Goal: Task Accomplishment & Management: Manage account settings

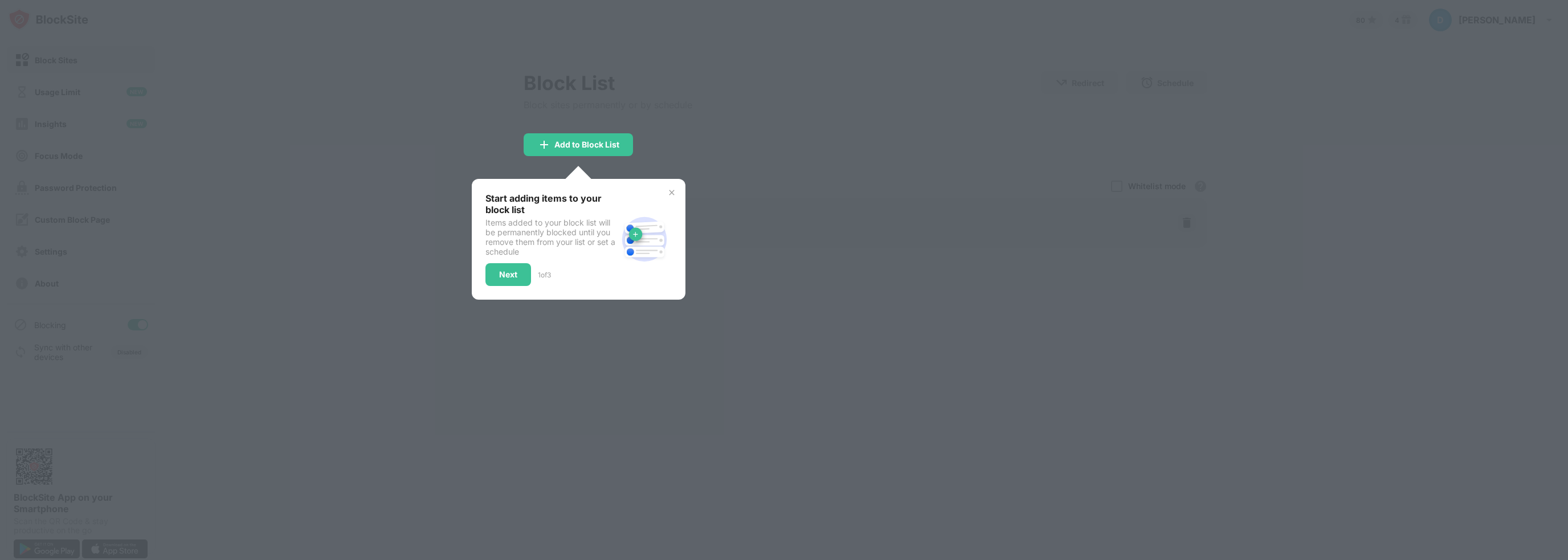
drag, startPoint x: 525, startPoint y: 330, endPoint x: 527, endPoint y: 324, distance: 6.3
click at [526, 325] on div at bounding box center [784, 280] width 1568 height 560
click at [522, 268] on div "Next" at bounding box center [508, 274] width 45 height 23
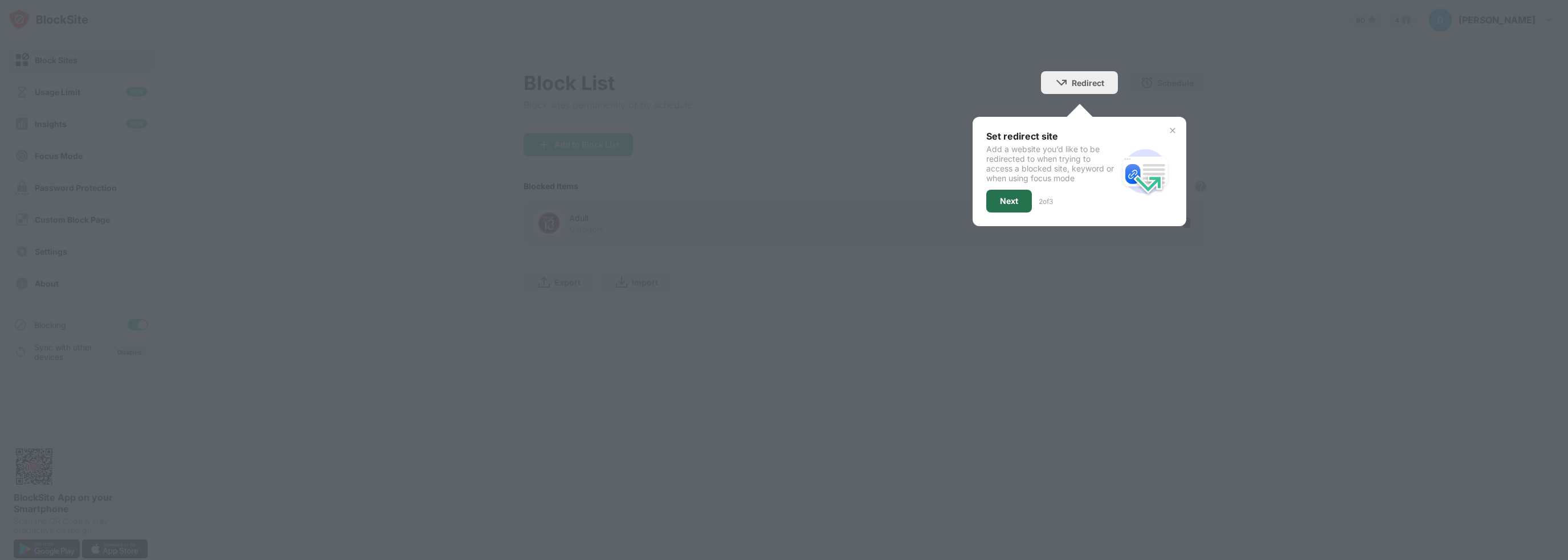
click at [994, 196] on div "Next" at bounding box center [1009, 201] width 45 height 23
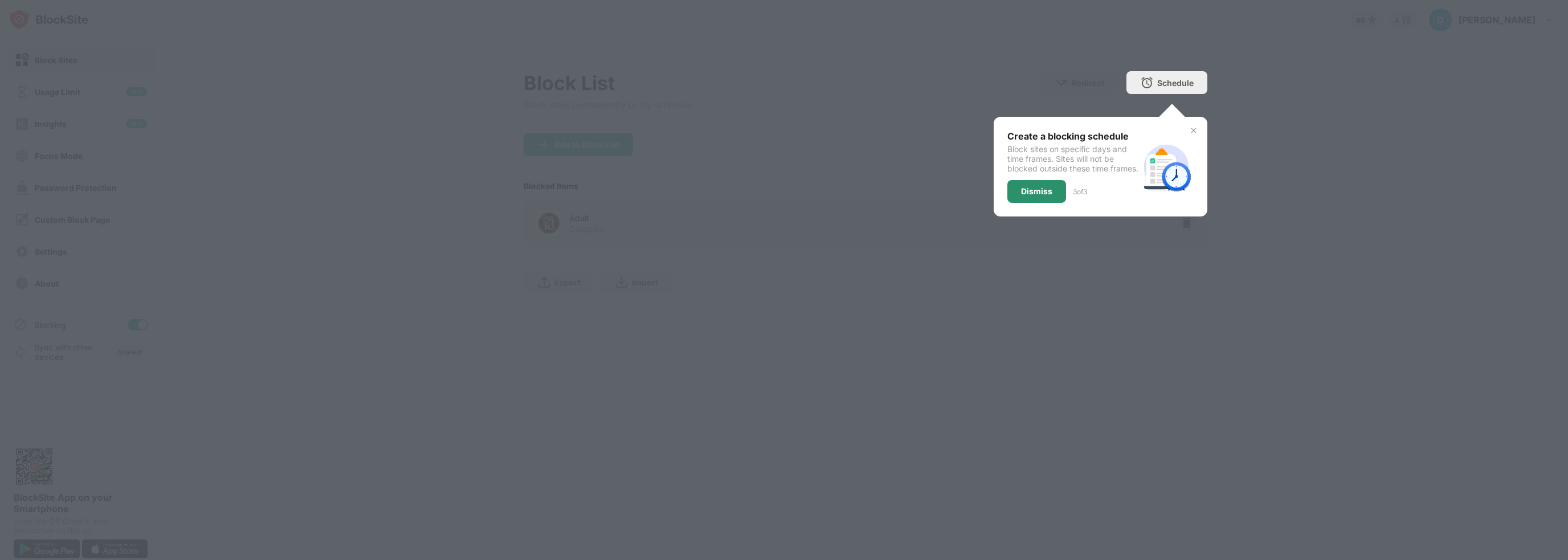
click at [1032, 196] on div "Dismiss" at bounding box center [1036, 191] width 32 height 9
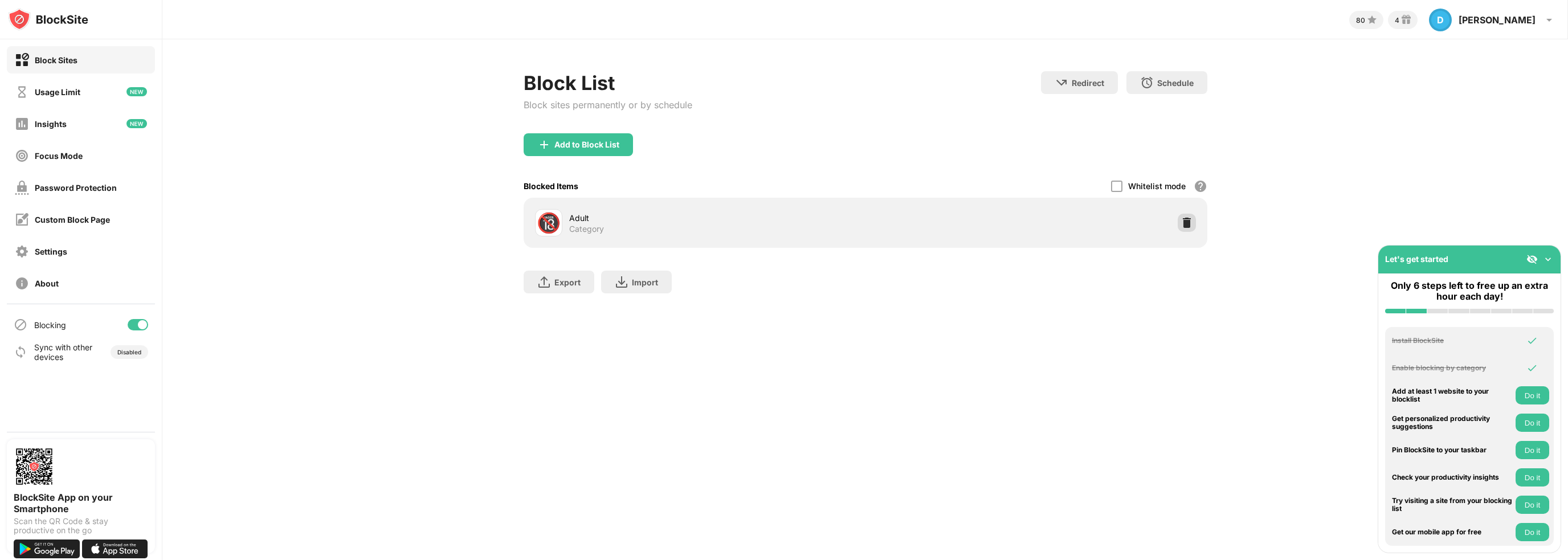
click at [1189, 218] on img at bounding box center [1187, 223] width 11 height 11
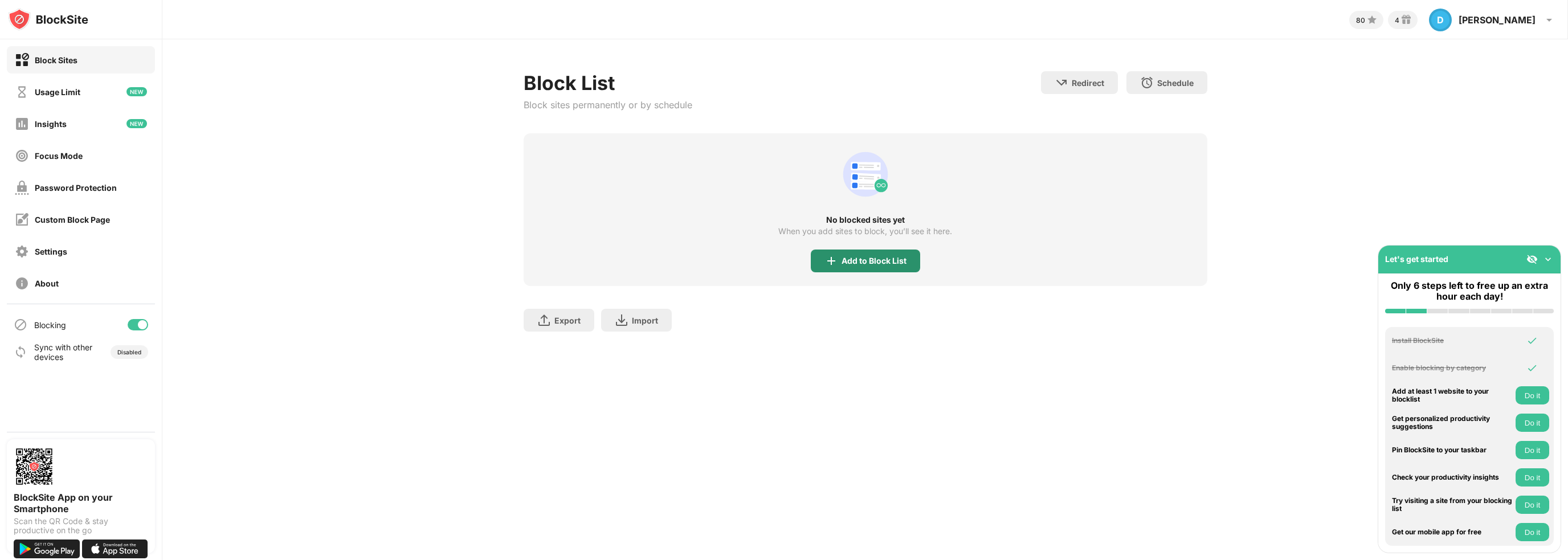
click at [866, 261] on div "Add to Block List" at bounding box center [874, 261] width 65 height 9
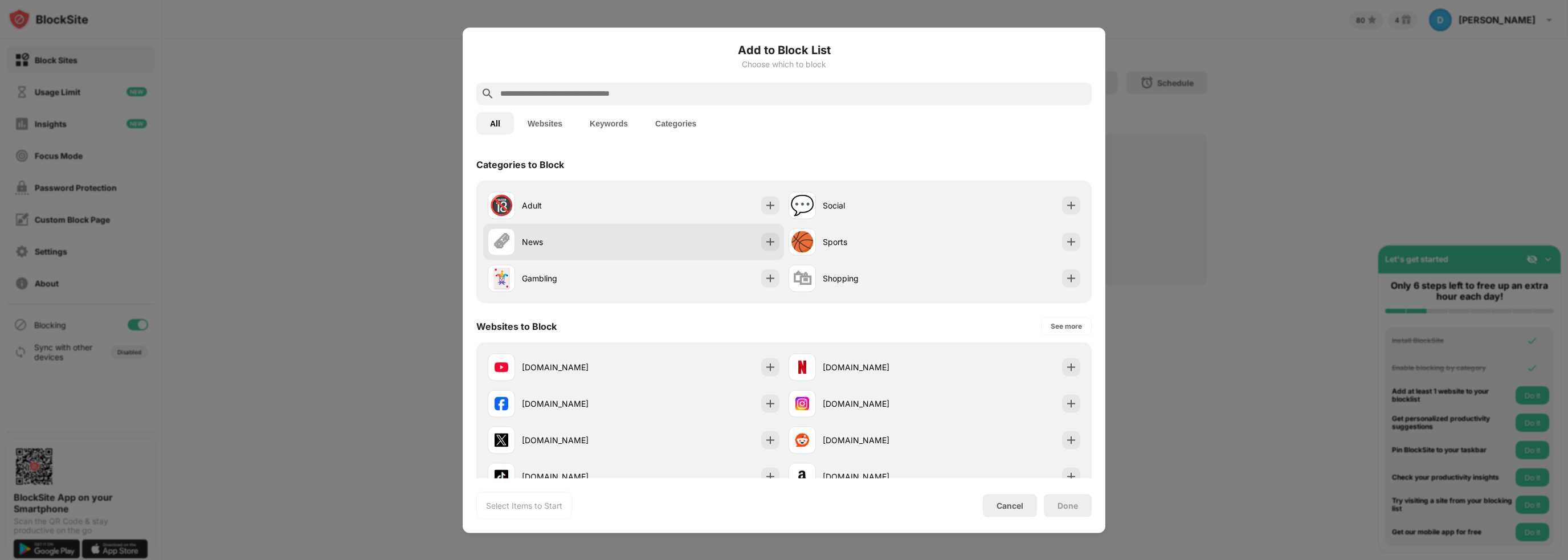
click at [601, 240] on div "News" at bounding box center [578, 241] width 111 height 12
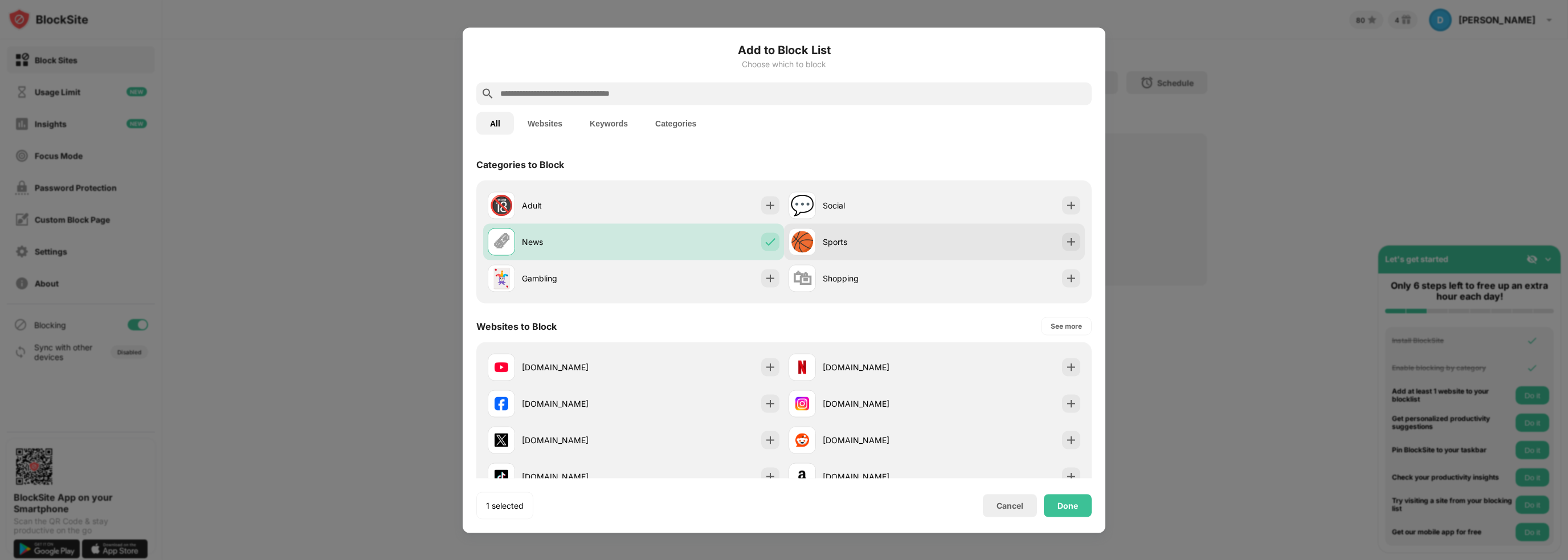
click at [880, 246] on div "Sports" at bounding box center [879, 241] width 111 height 12
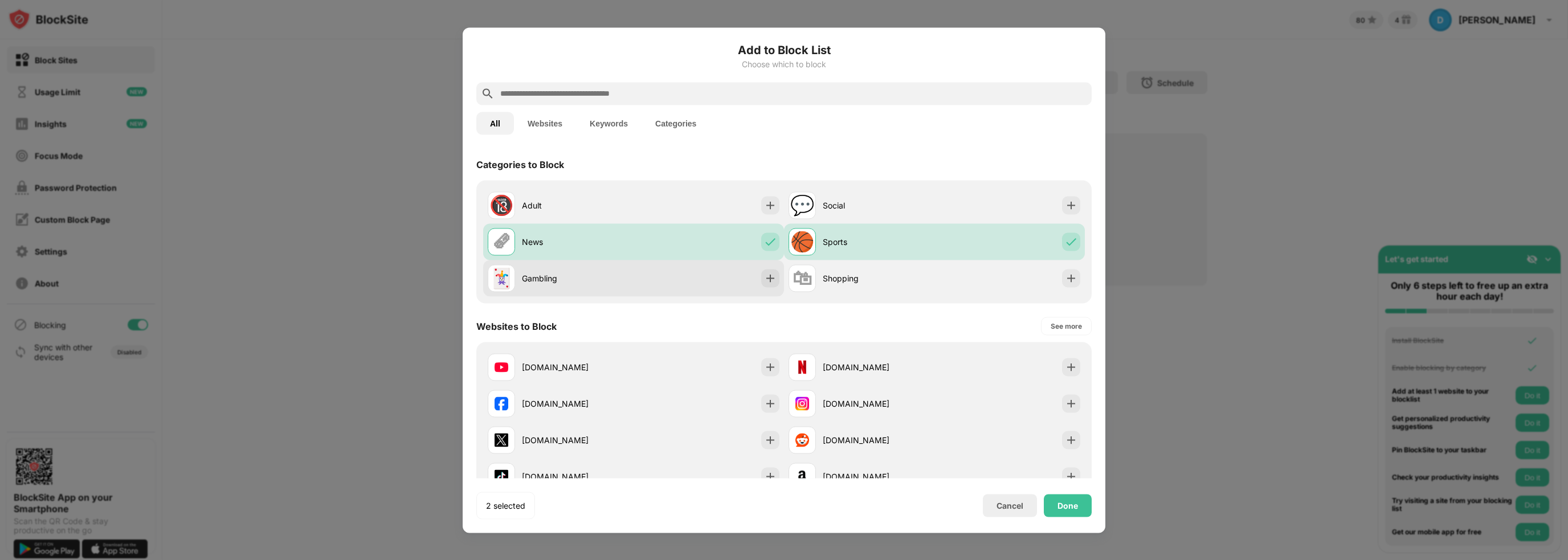
click at [715, 279] on div "🃏 Gambling" at bounding box center [634, 277] width 301 height 36
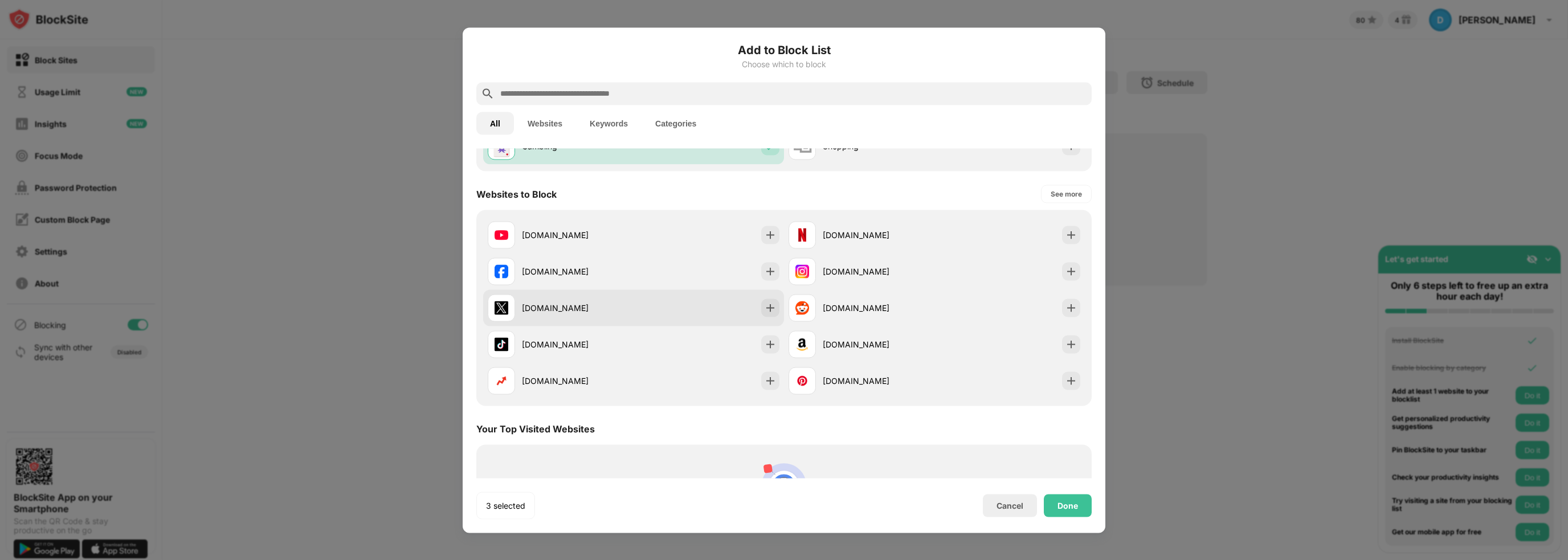
scroll to position [171, 0]
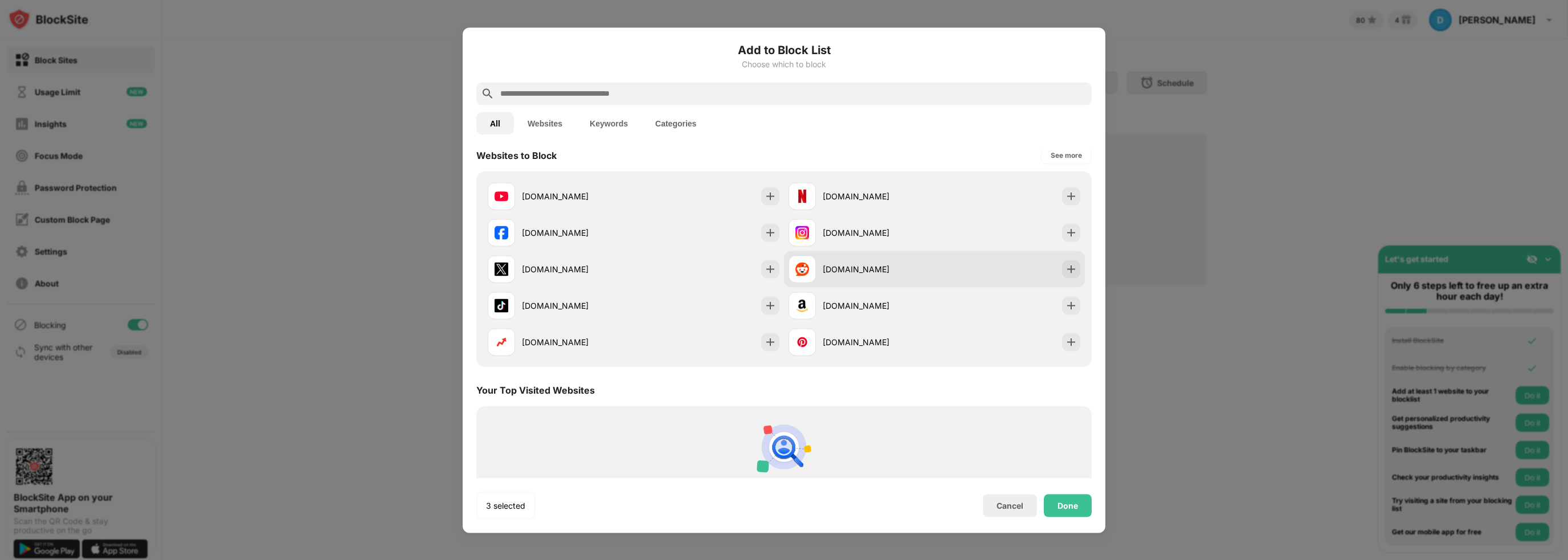
click at [868, 271] on div "reddit.com" at bounding box center [879, 269] width 111 height 12
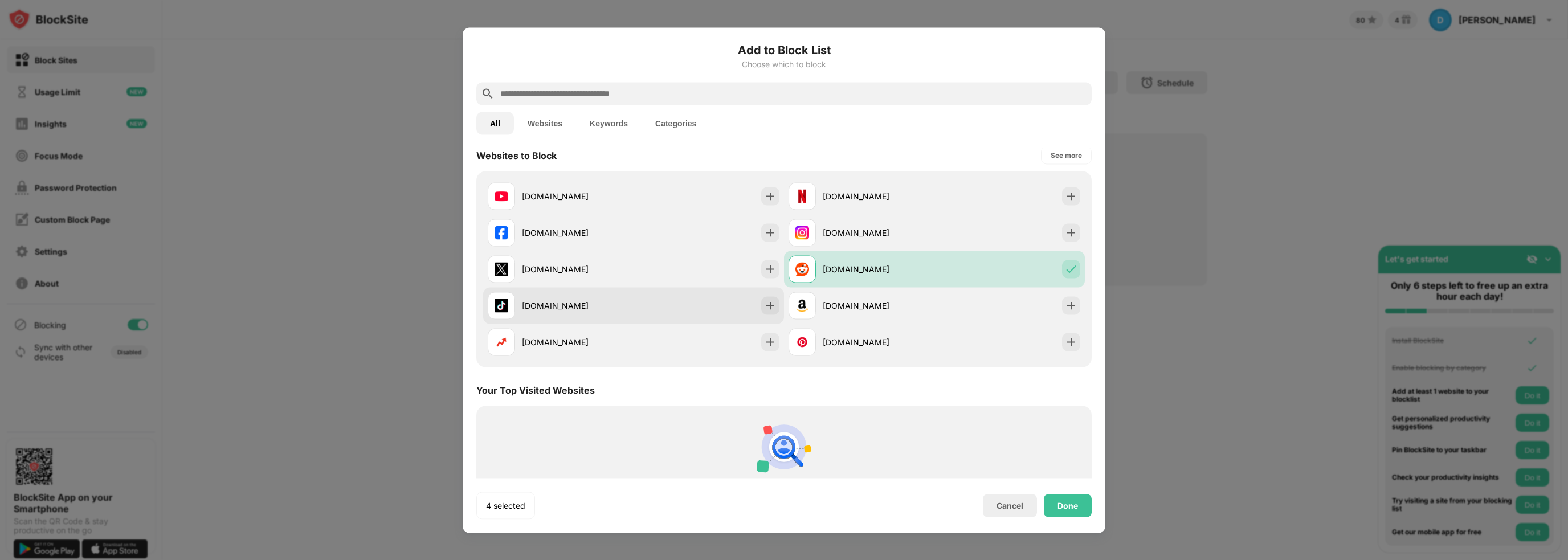
click at [659, 309] on div "tiktok.com" at bounding box center [634, 305] width 301 height 36
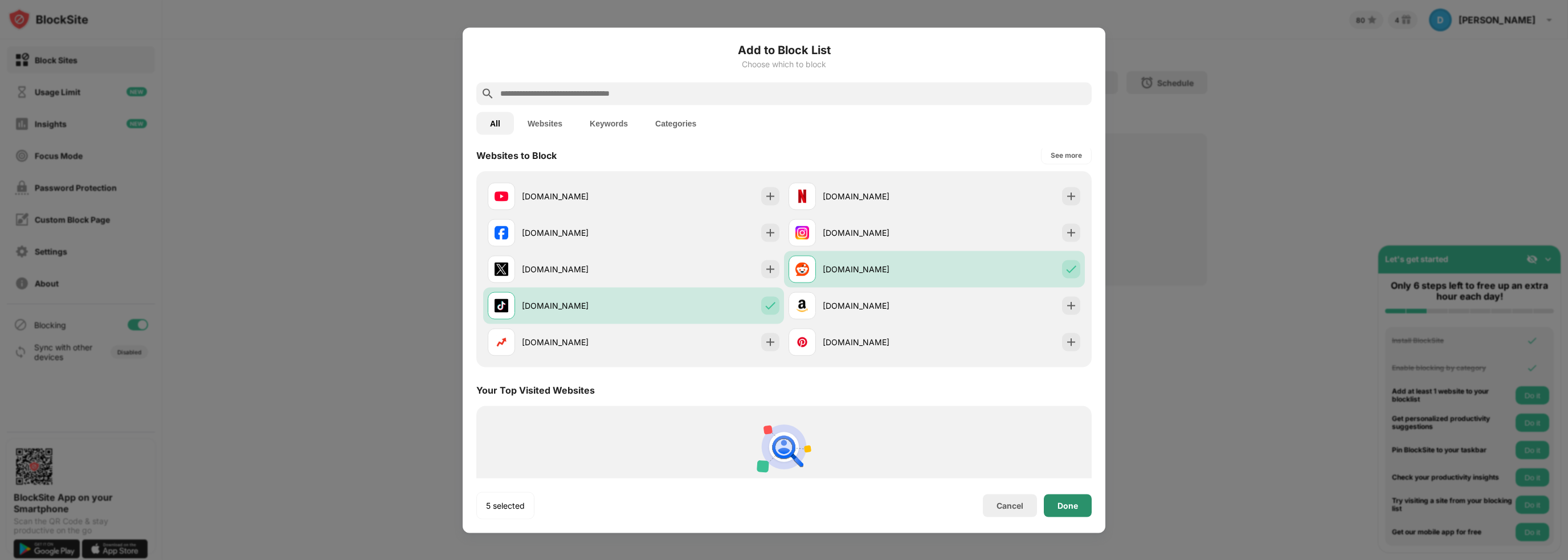
click at [1075, 514] on div "Done" at bounding box center [1068, 504] width 48 height 23
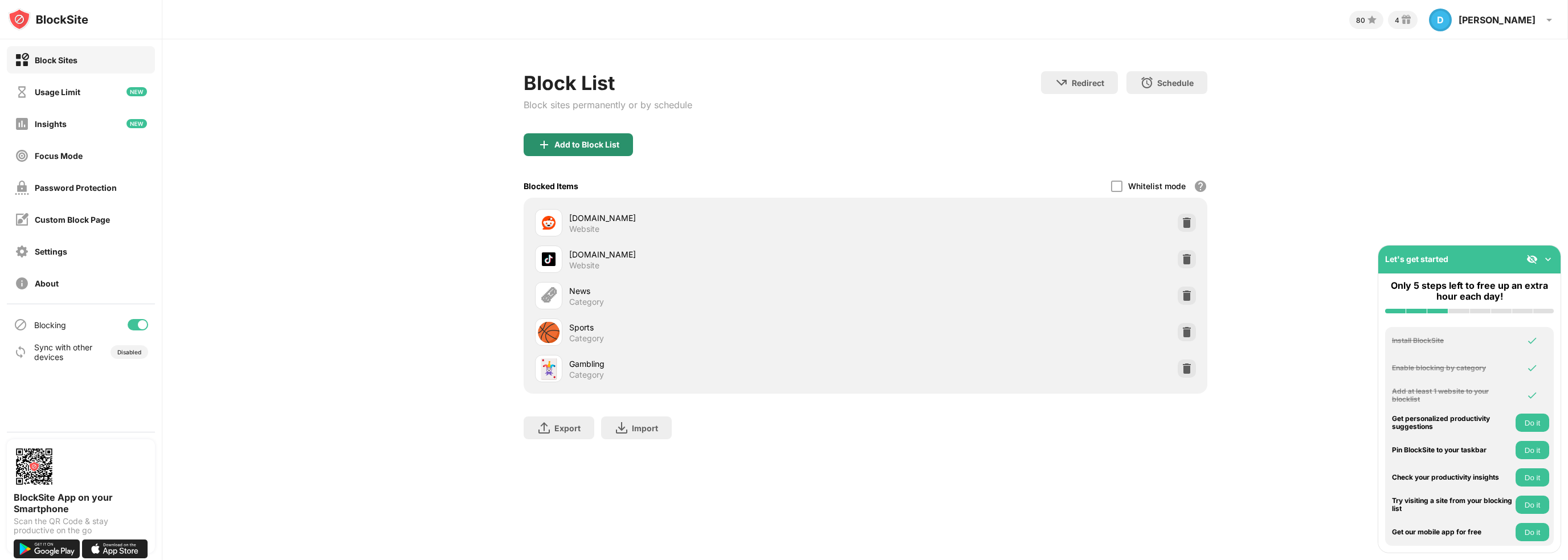
click at [615, 143] on div "Add to Block List" at bounding box center [587, 145] width 65 height 9
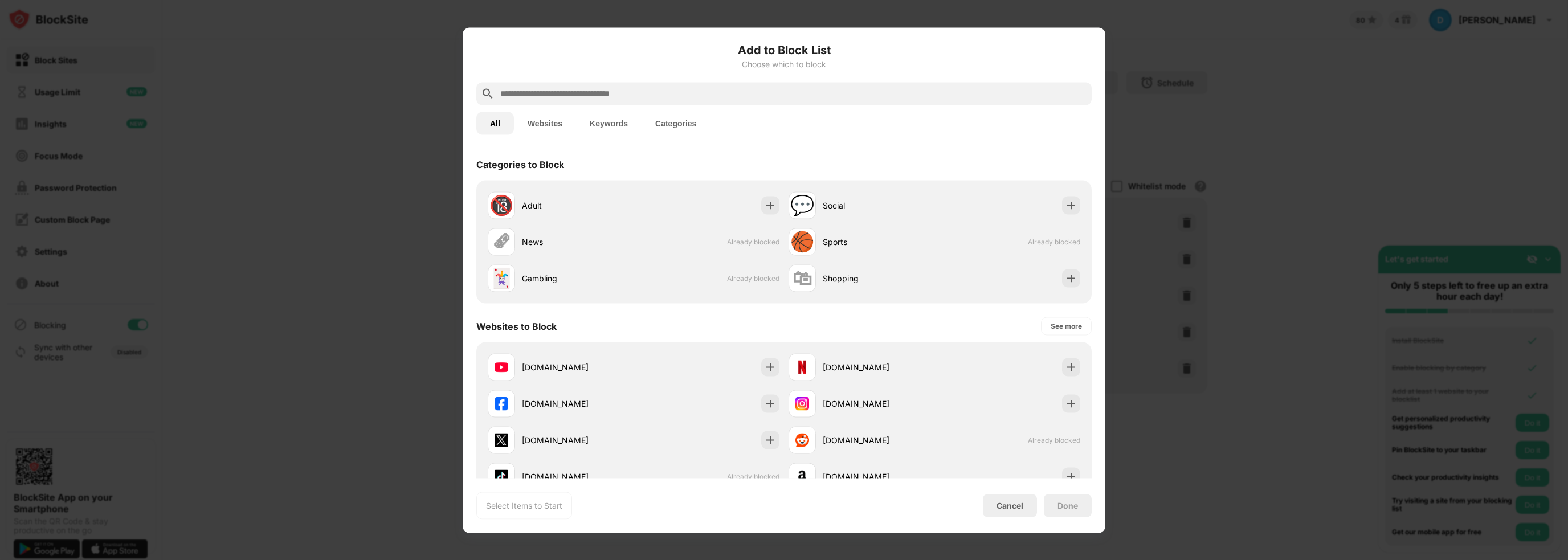
click at [556, 119] on button "Websites" at bounding box center [545, 122] width 62 height 23
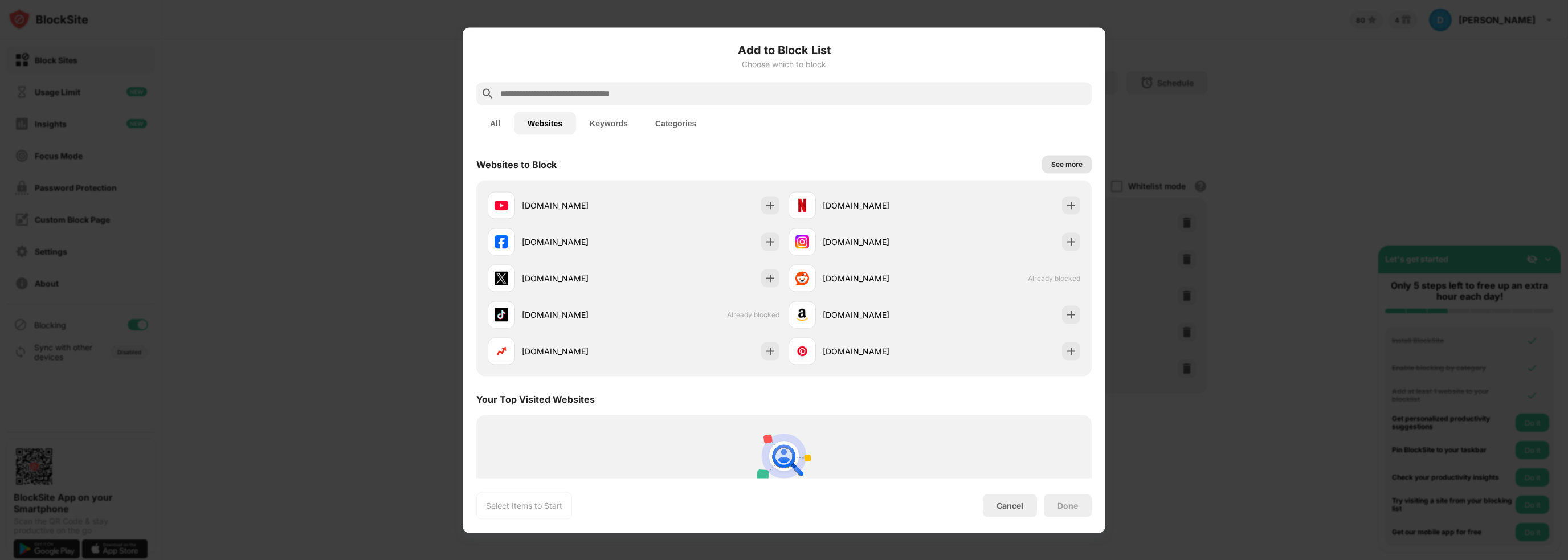
click at [1051, 161] on div "See more" at bounding box center [1067, 164] width 32 height 11
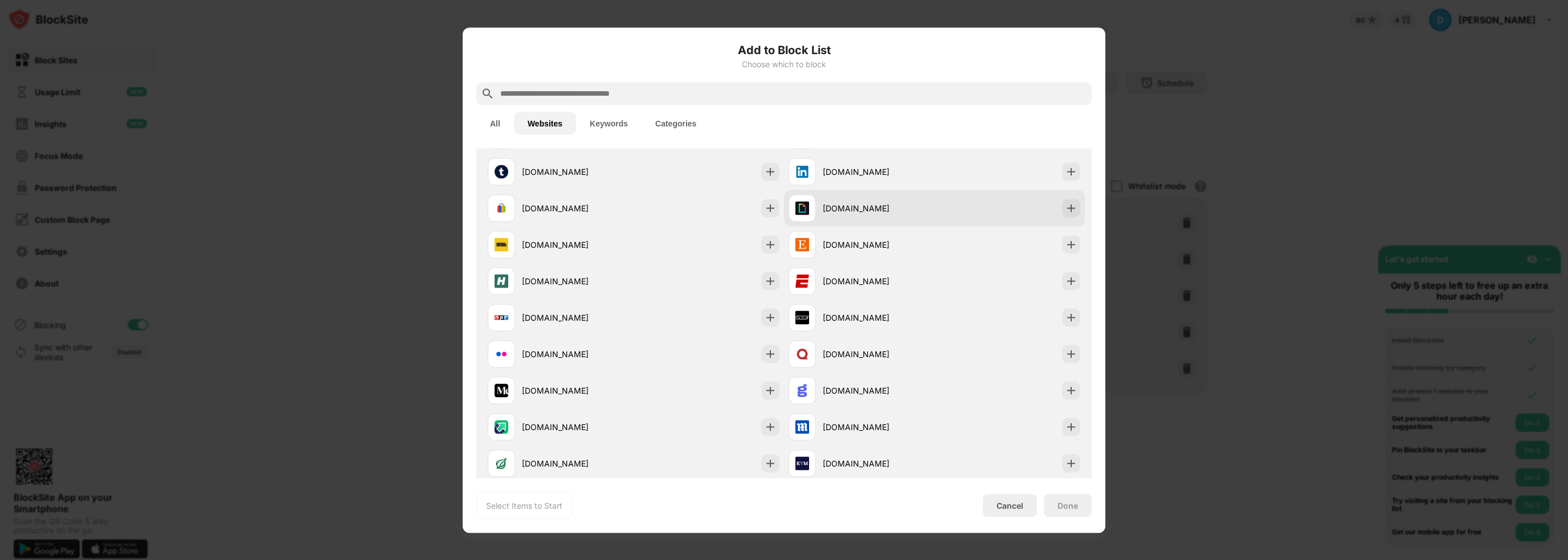
scroll to position [228, 0]
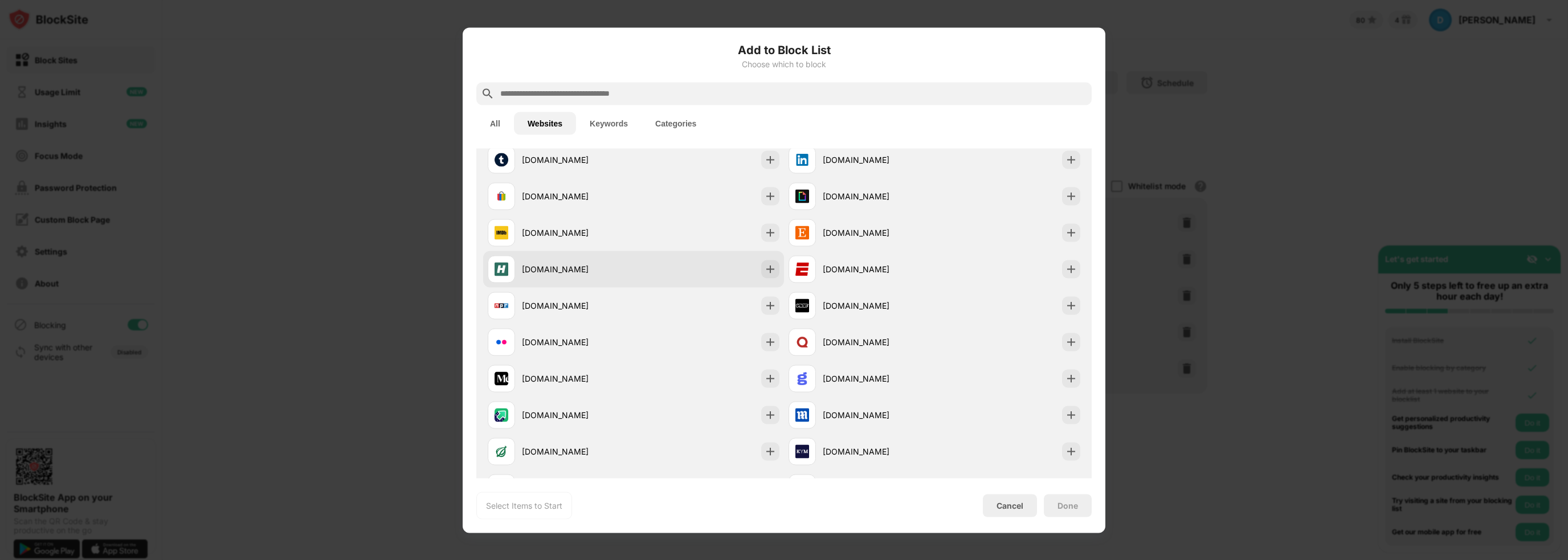
click at [745, 275] on div "huffpost.com" at bounding box center [634, 268] width 301 height 36
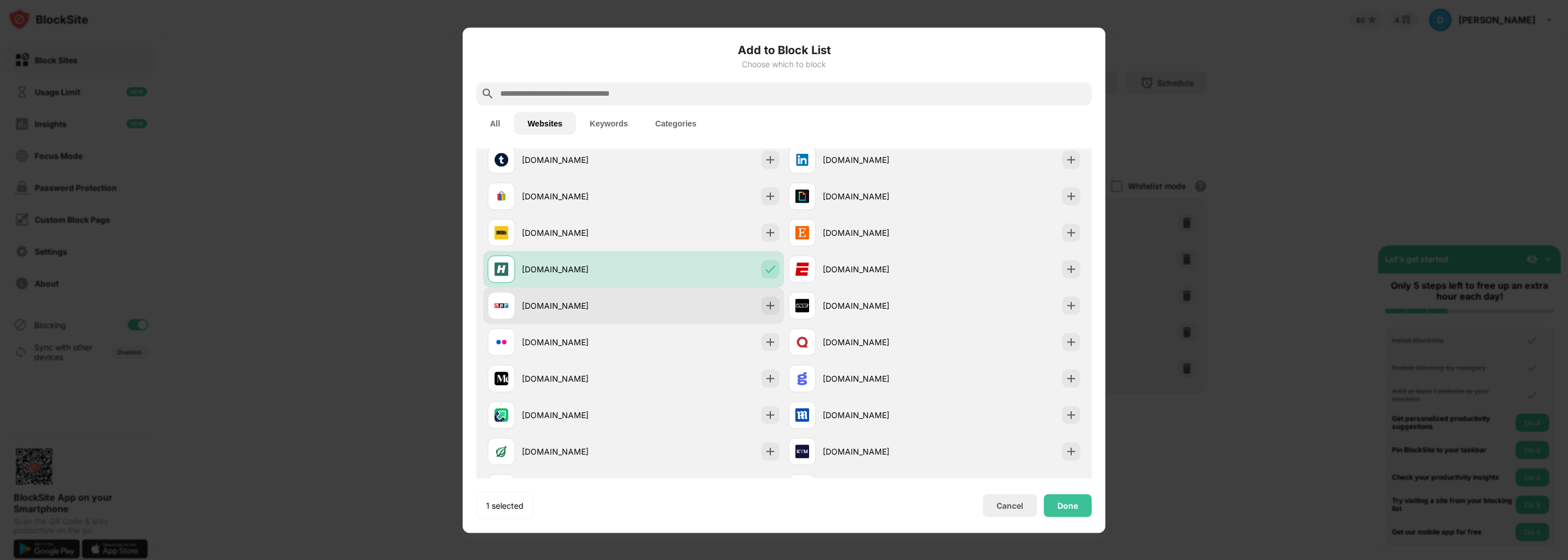
click at [748, 302] on div "npr.org" at bounding box center [634, 305] width 301 height 36
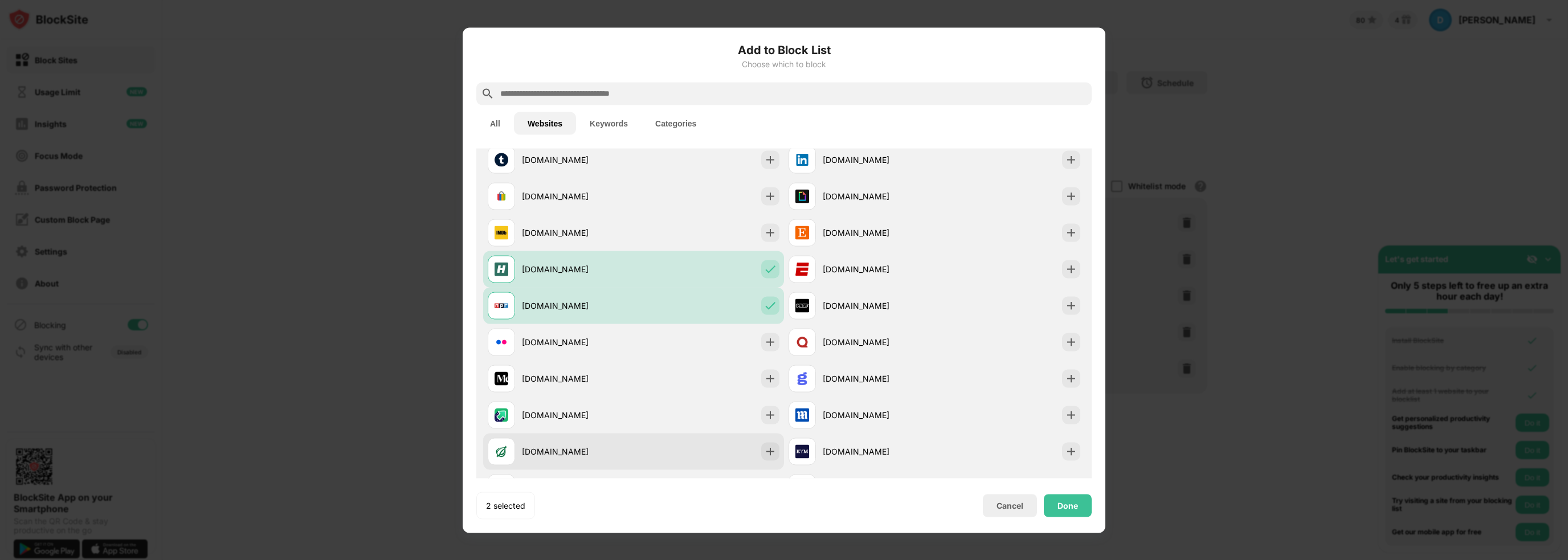
click at [686, 451] on div "theonion.com" at bounding box center [634, 451] width 301 height 36
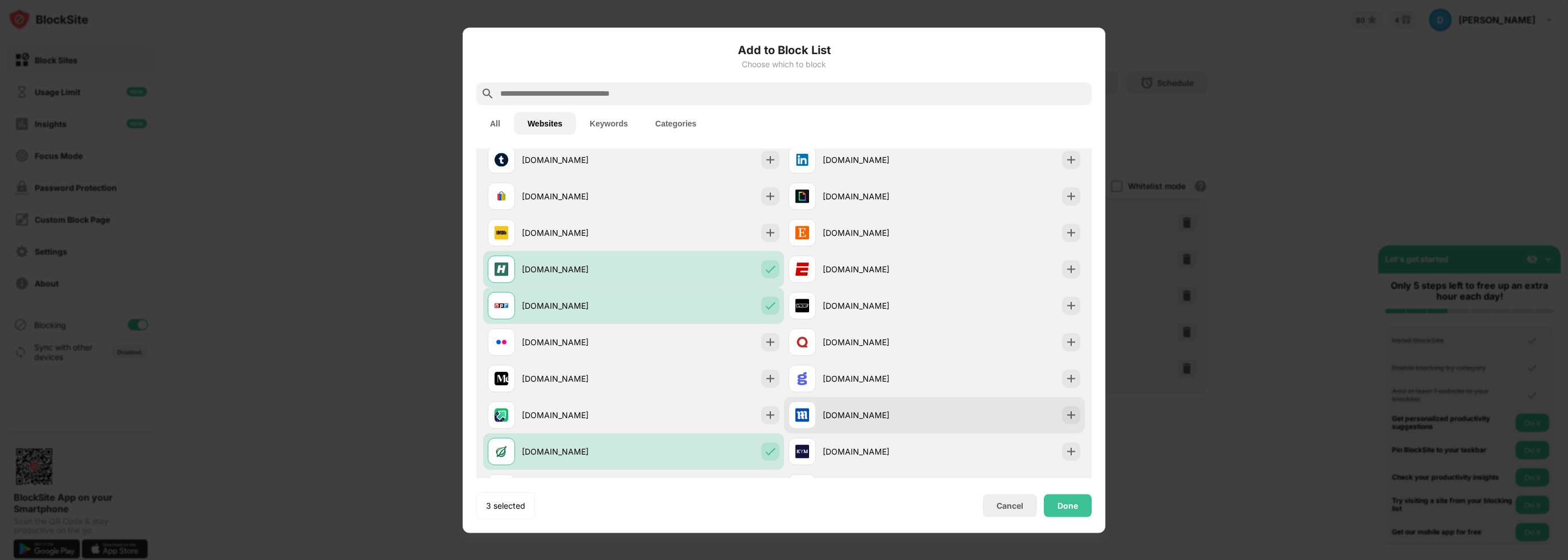
click at [945, 411] on div "dailymail.co.uk" at bounding box center [934, 414] width 301 height 36
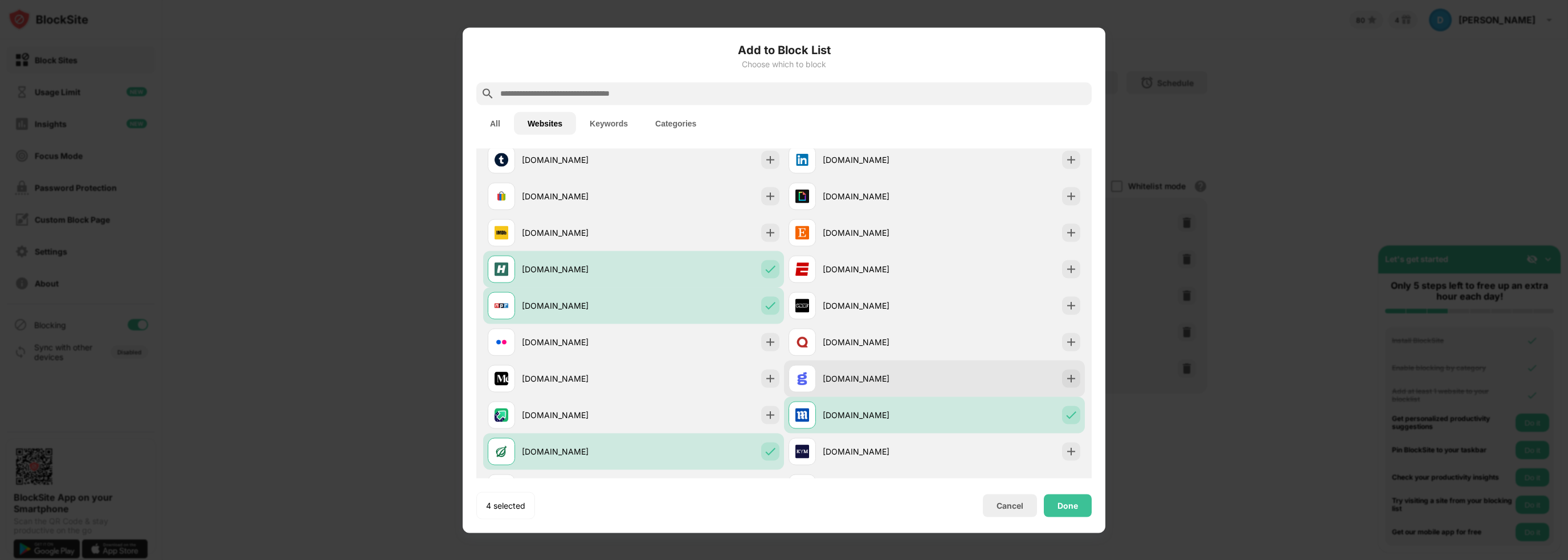
click at [958, 374] on div "gawker.com" at bounding box center [934, 377] width 301 height 36
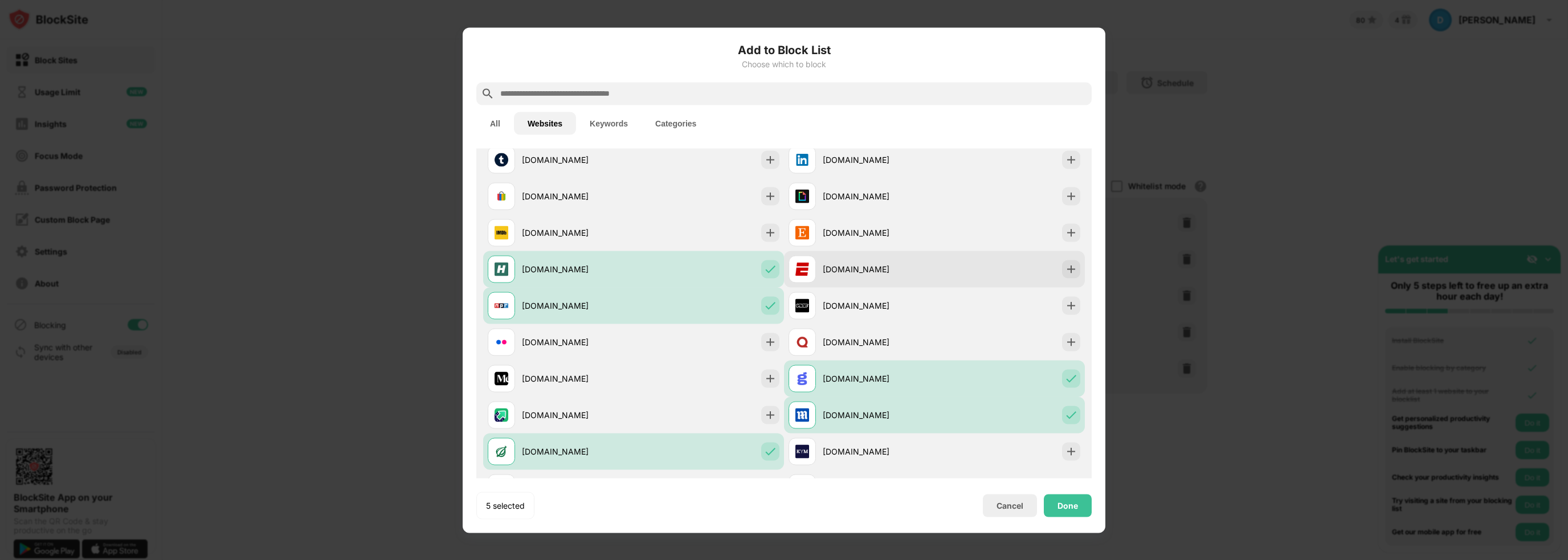
drag, startPoint x: 953, startPoint y: 307, endPoint x: 950, endPoint y: 286, distance: 21.2
click at [953, 307] on div "vice.com" at bounding box center [934, 305] width 301 height 36
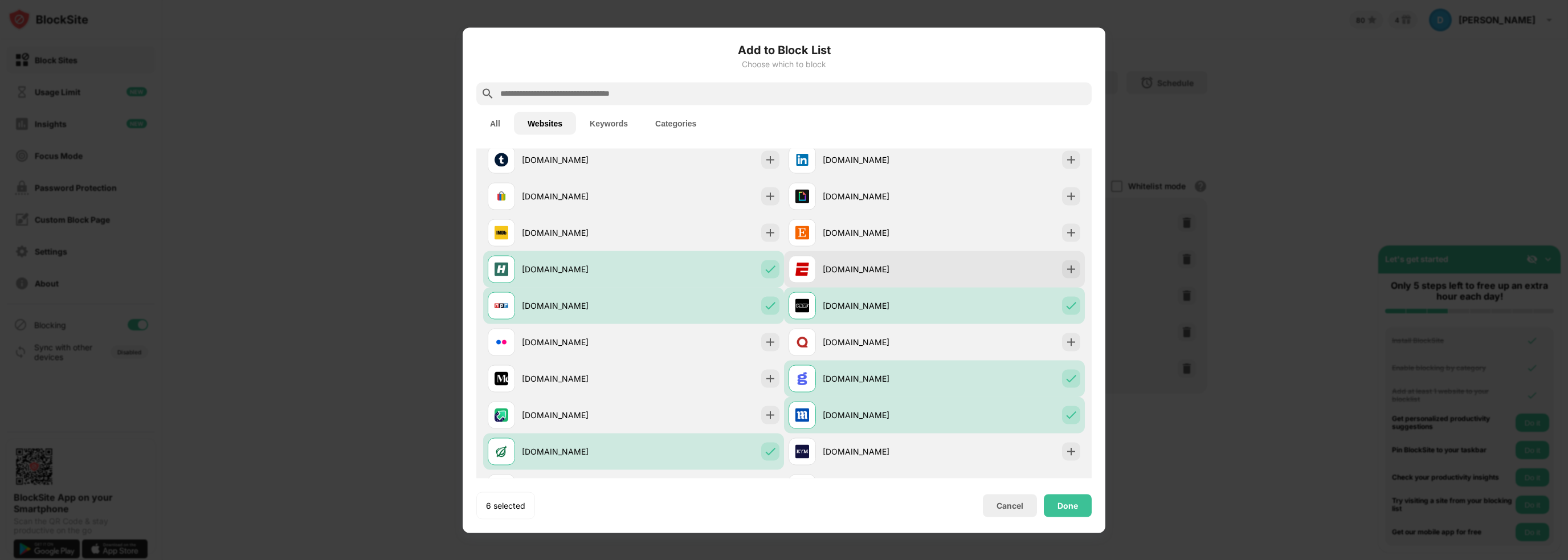
click at [948, 265] on div "espn.com" at bounding box center [934, 268] width 301 height 36
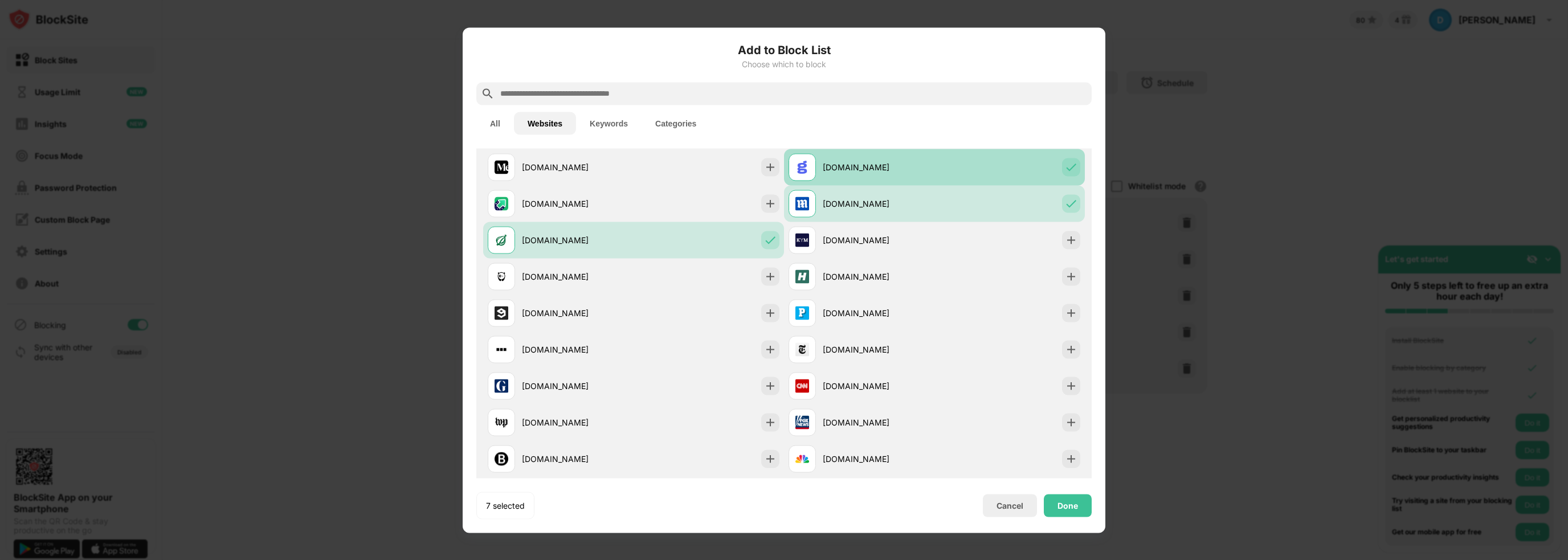
scroll to position [455, 0]
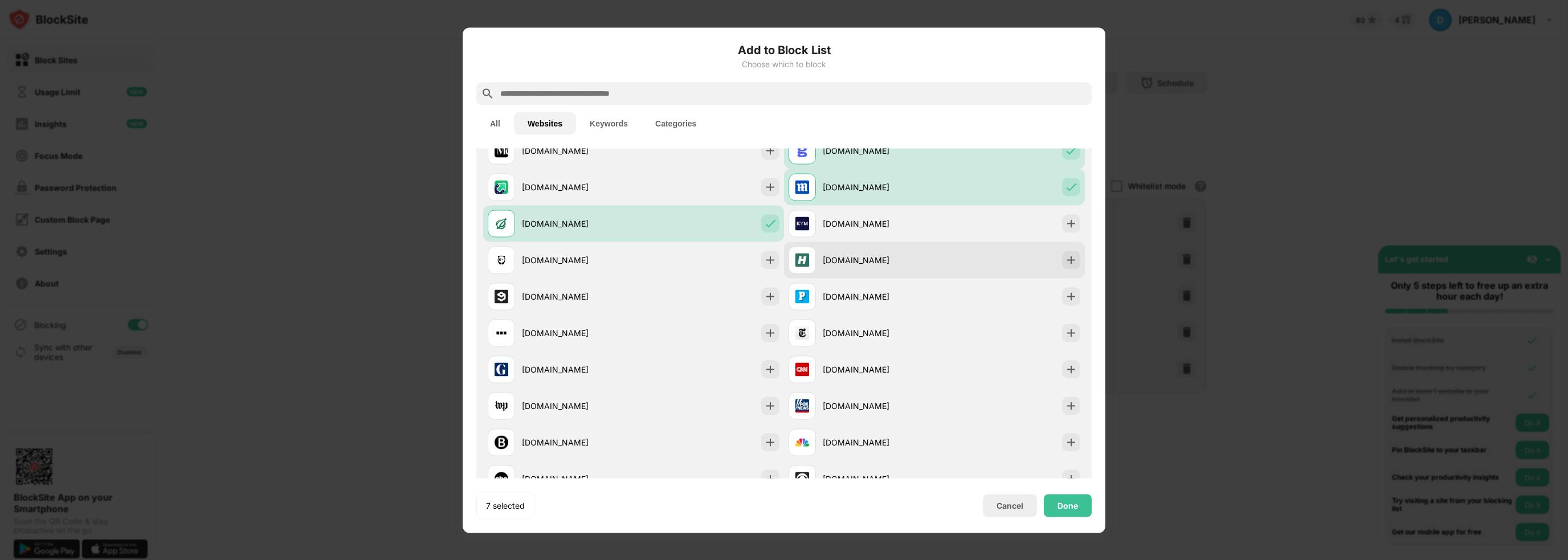
click at [958, 270] on div "huffingtonpost.com" at bounding box center [934, 259] width 301 height 36
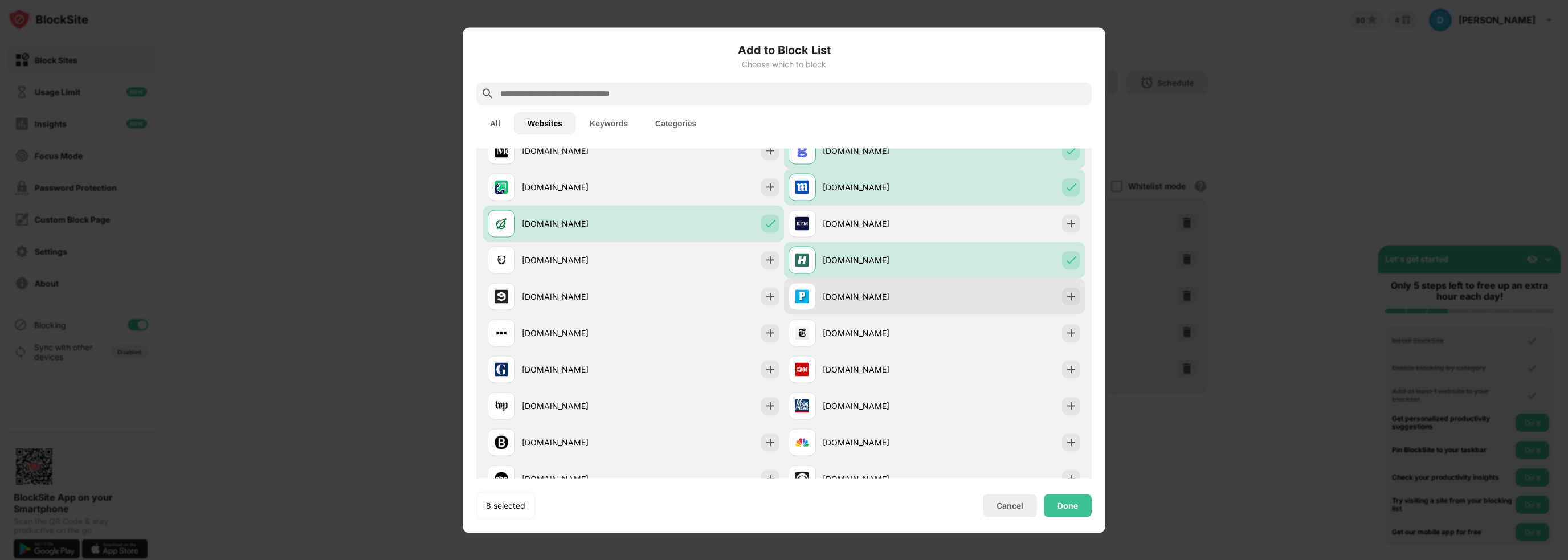
click at [920, 300] on div "people.com" at bounding box center [879, 296] width 111 height 12
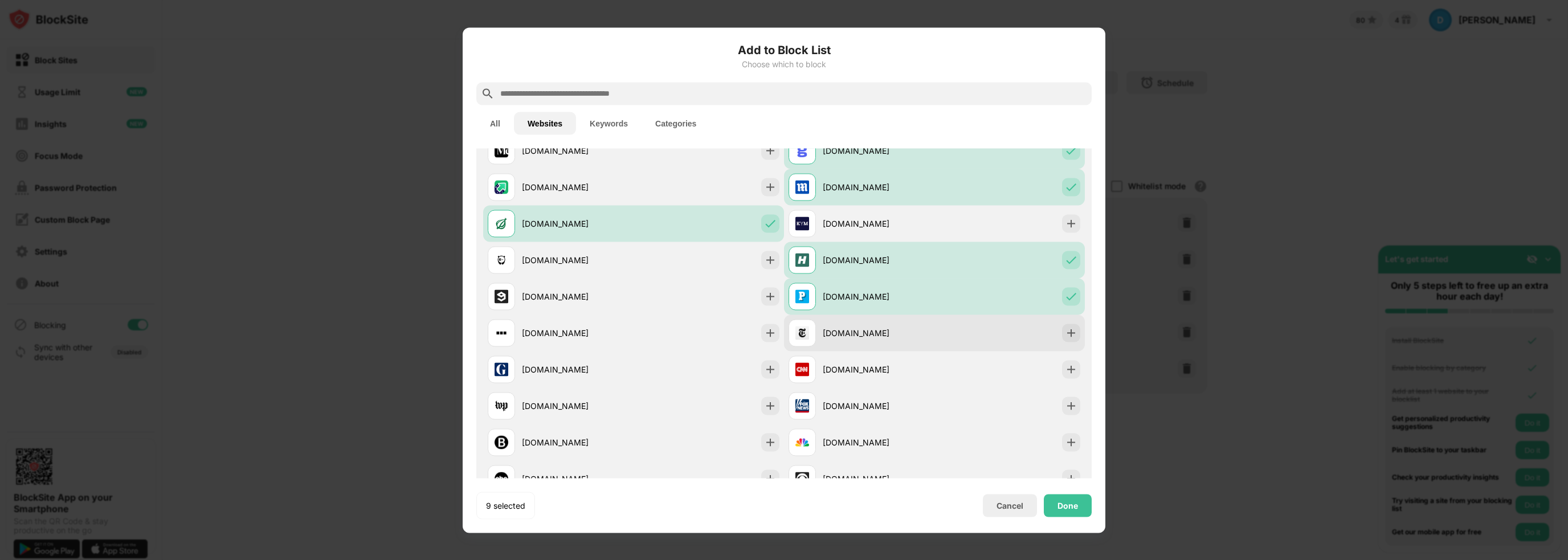
click at [910, 337] on div "nytimes.com" at bounding box center [879, 333] width 111 height 12
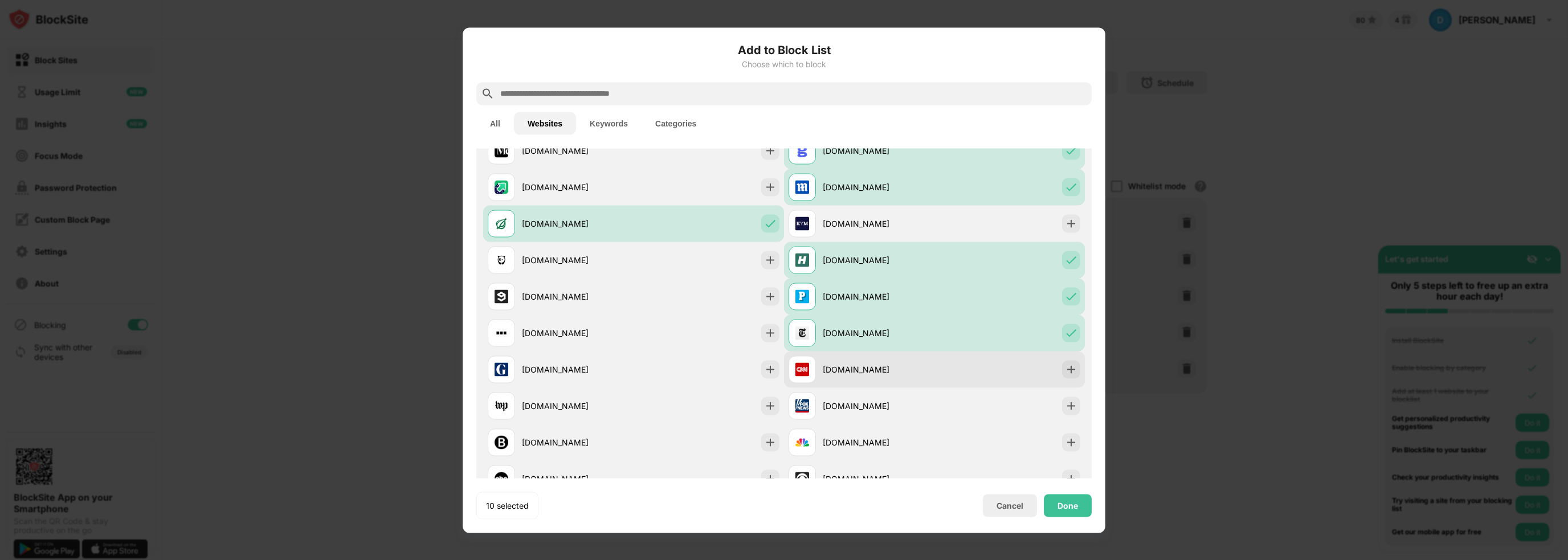
click at [920, 374] on div "edition.cnn.com" at bounding box center [879, 369] width 111 height 12
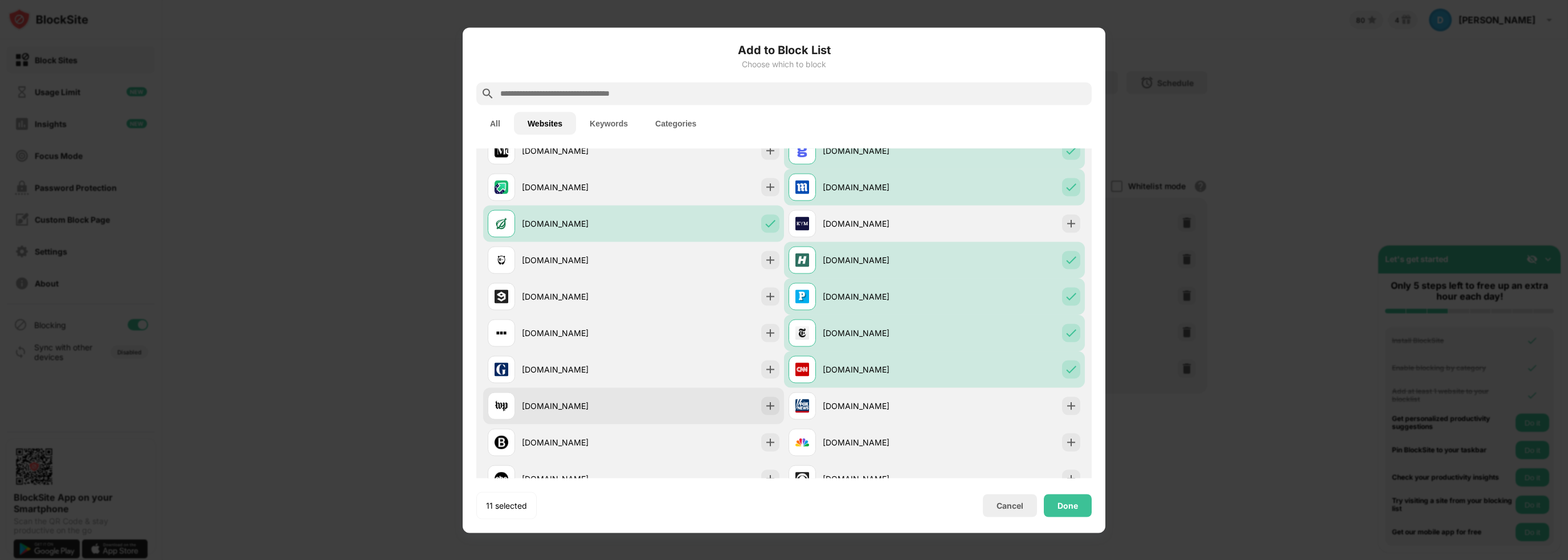
click at [673, 412] on div "washingtonpost.com" at bounding box center [634, 405] width 301 height 36
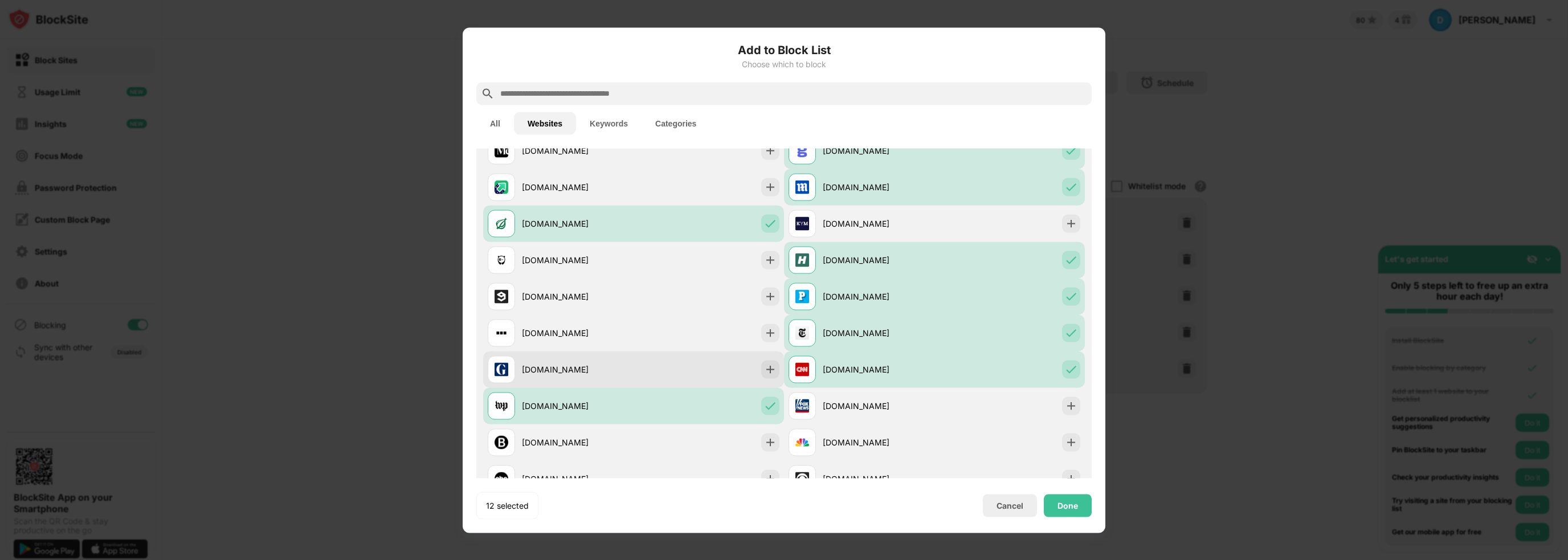
click at [676, 377] on div "theguardian.com" at bounding box center [634, 368] width 301 height 36
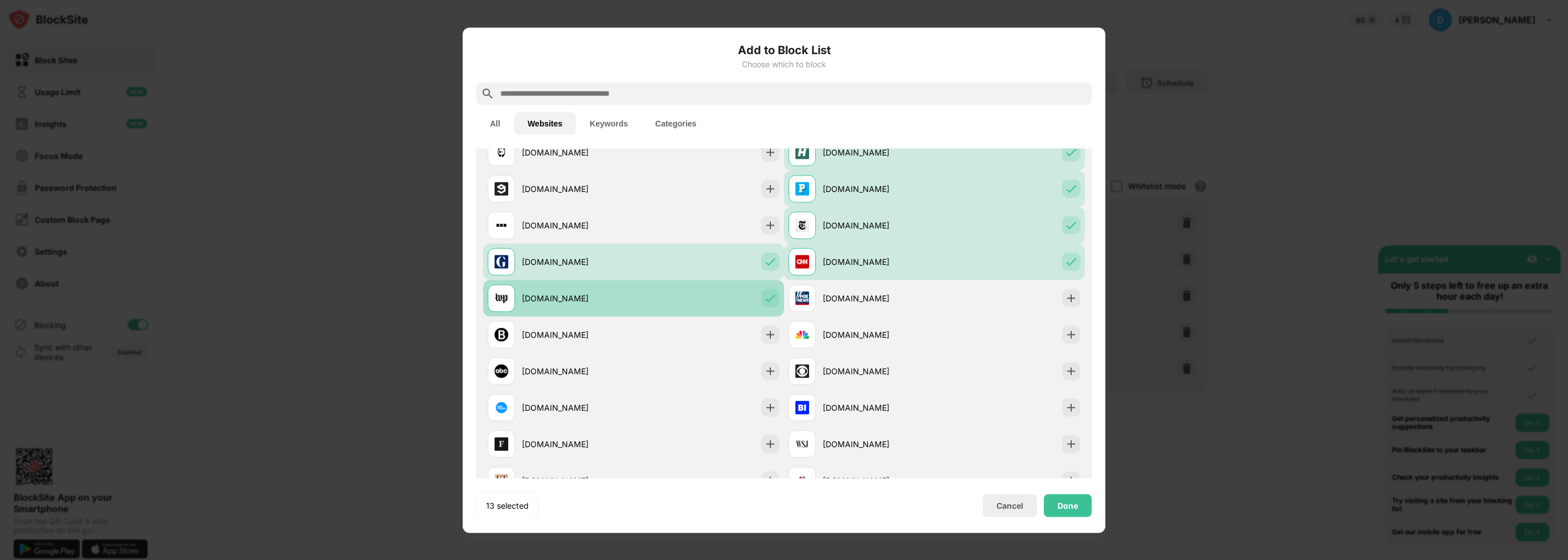
scroll to position [569, 0]
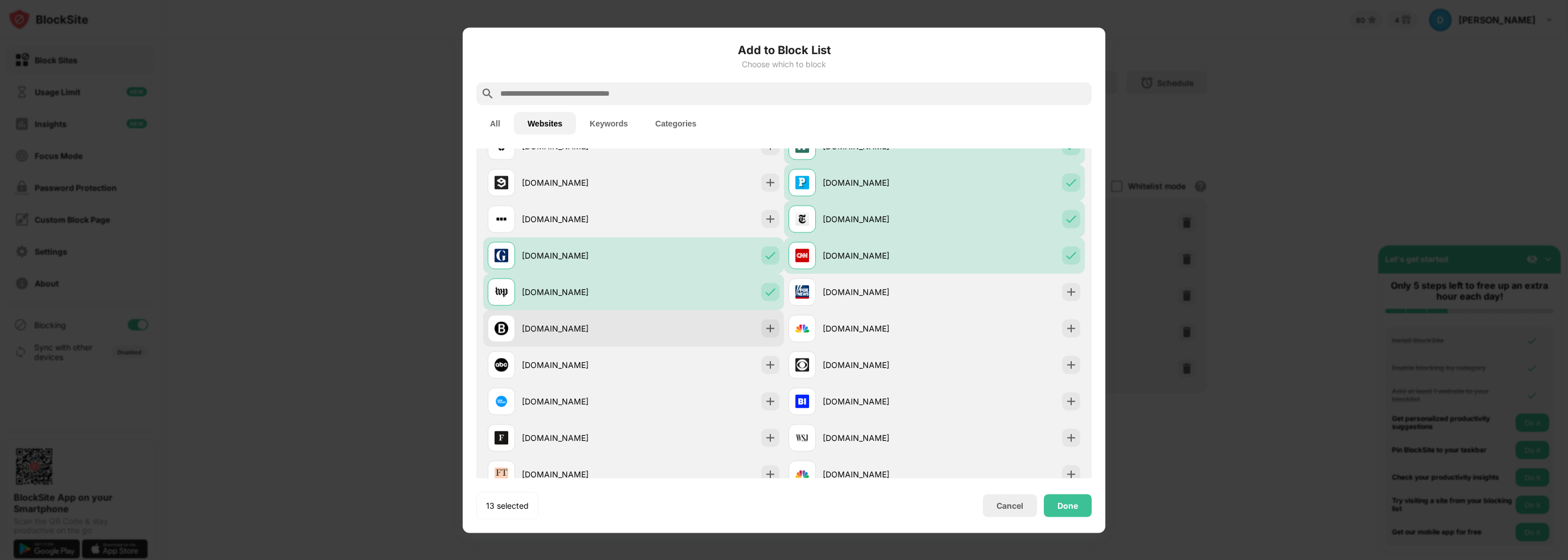
click at [673, 331] on div "bloomberg.com" at bounding box center [634, 327] width 301 height 36
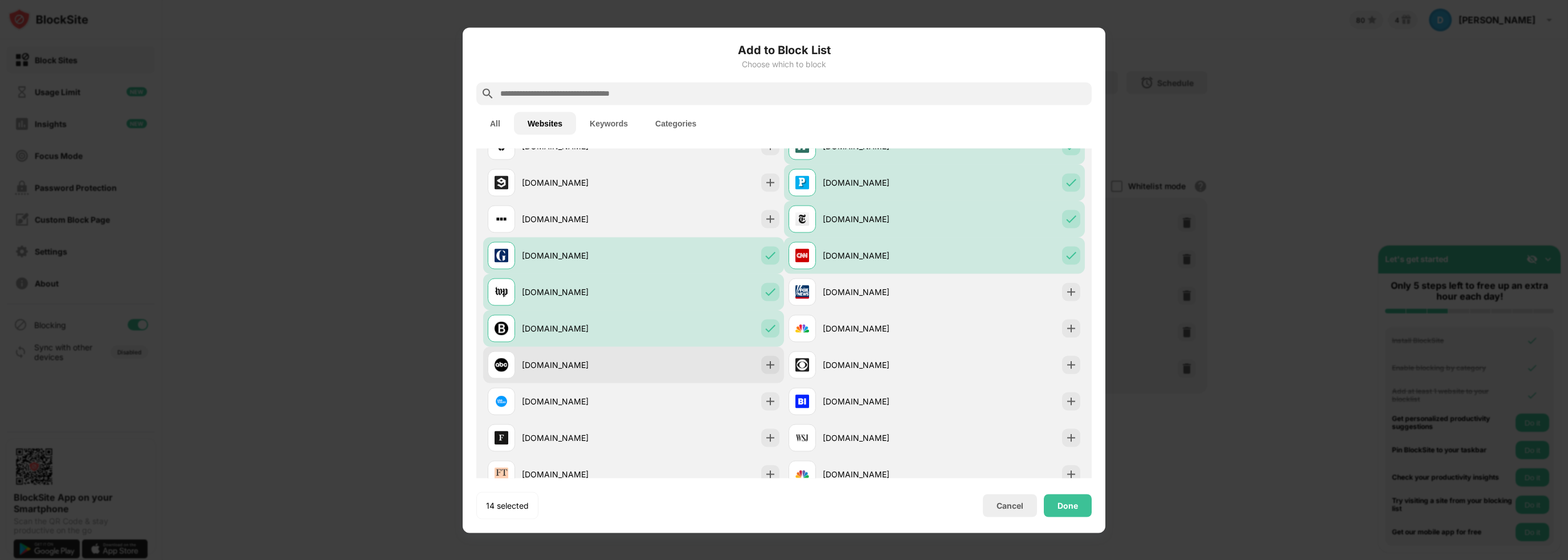
click at [649, 367] on div "abcnews.go.com" at bounding box center [634, 363] width 301 height 36
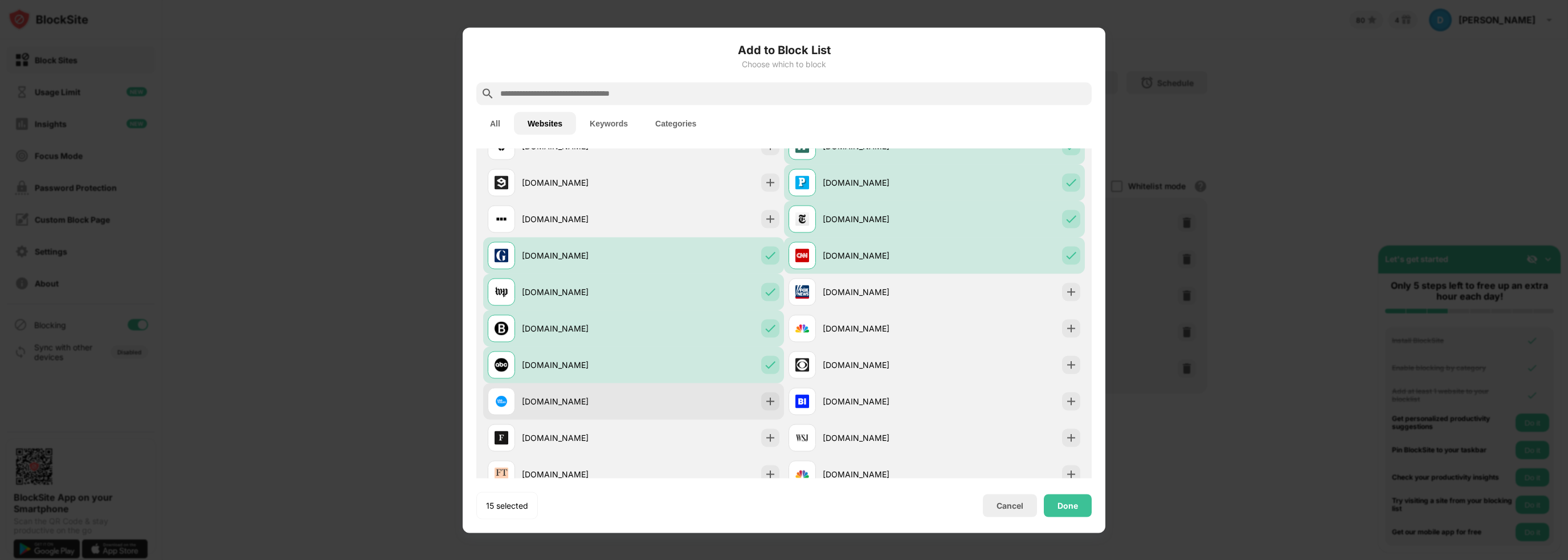
click at [675, 406] on div "usatoday.com" at bounding box center [634, 401] width 301 height 36
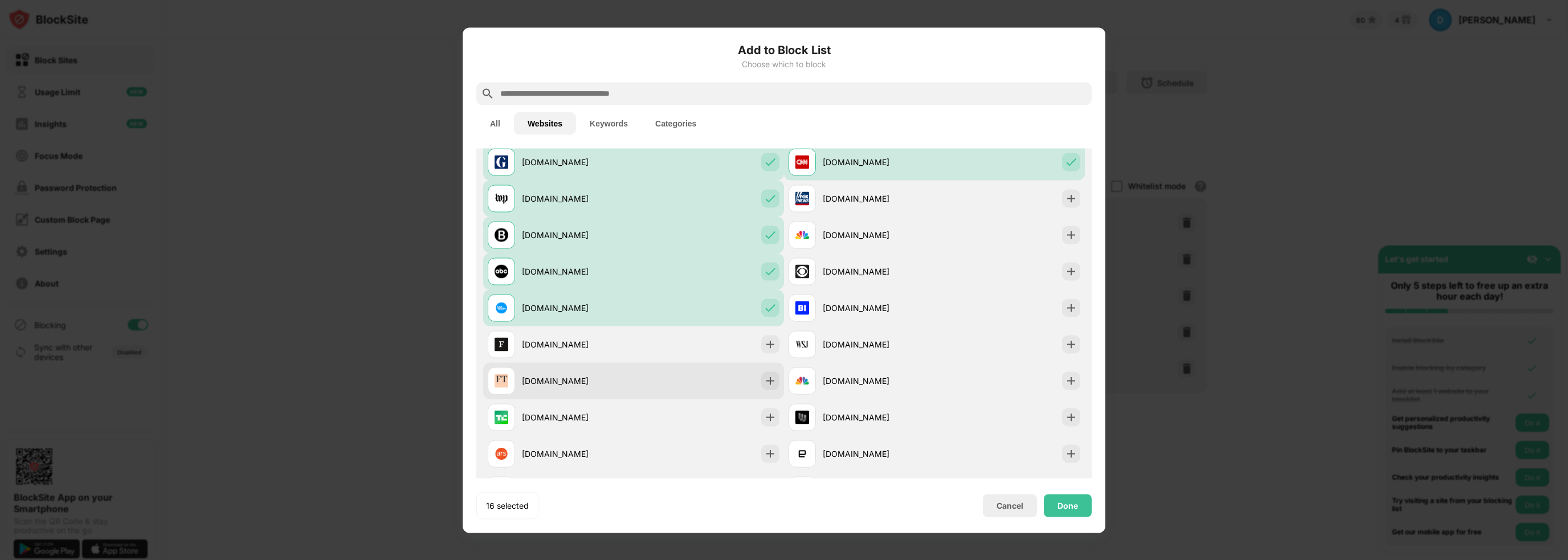
scroll to position [683, 0]
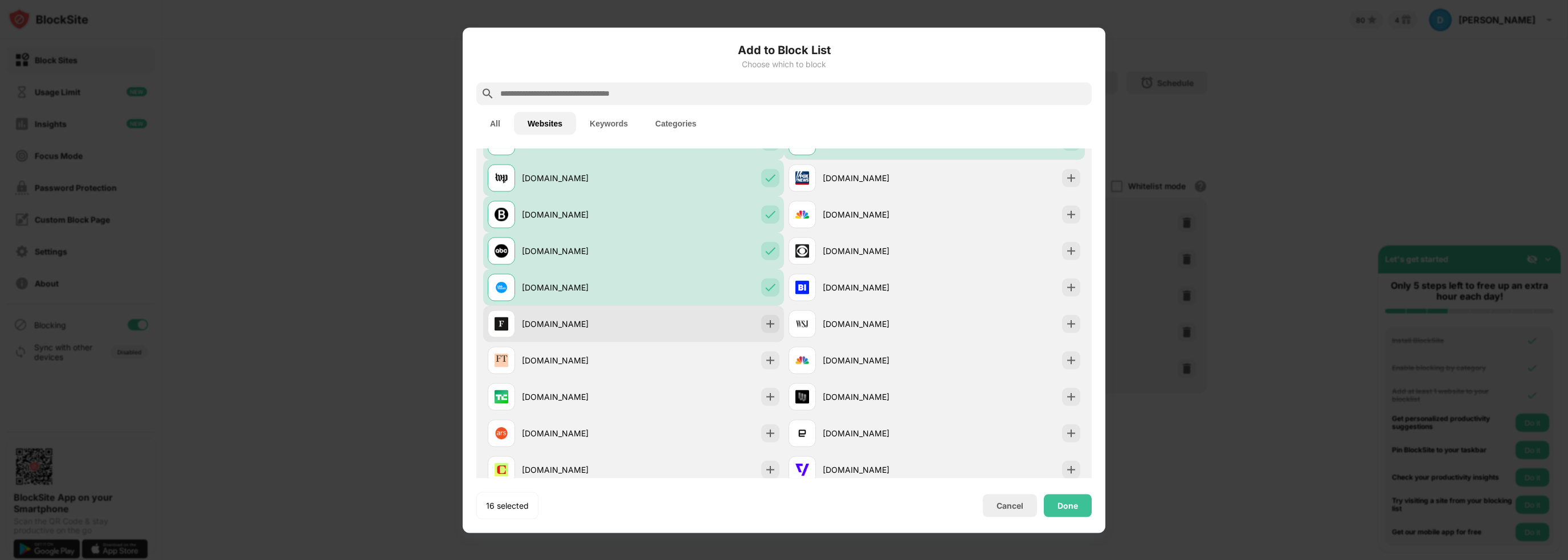
click at [664, 324] on div "forbes.com" at bounding box center [634, 323] width 301 height 36
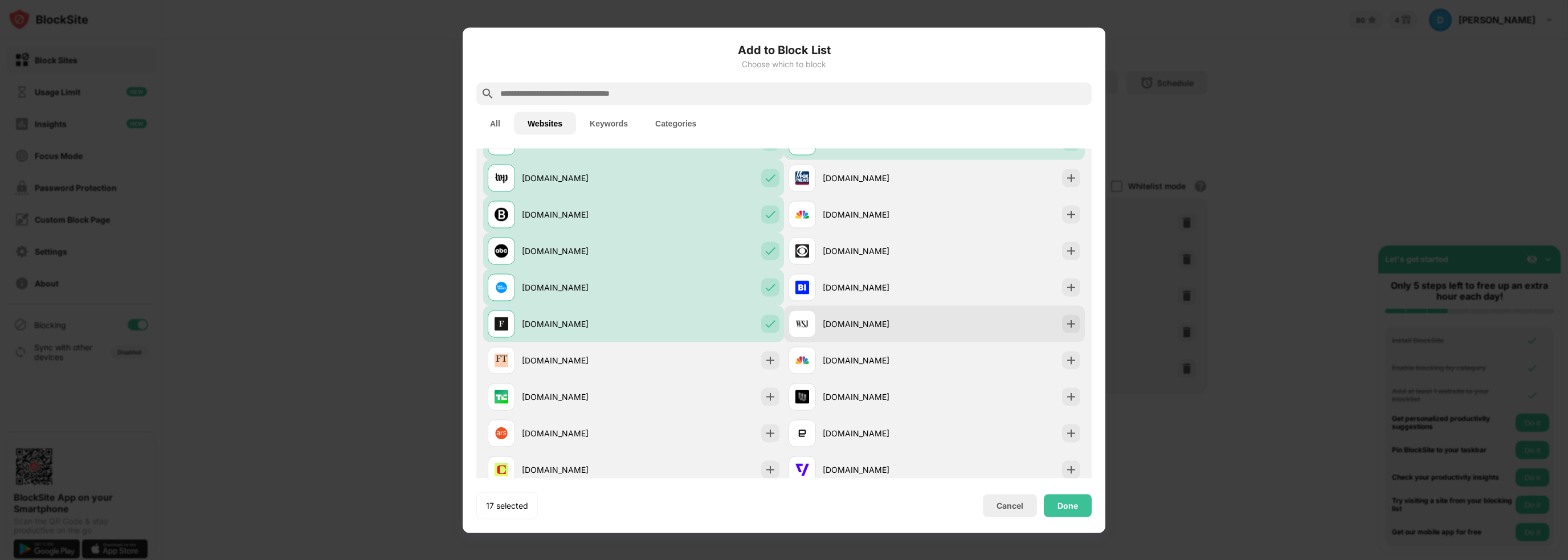
click at [905, 327] on div "wsj.com" at bounding box center [879, 324] width 111 height 12
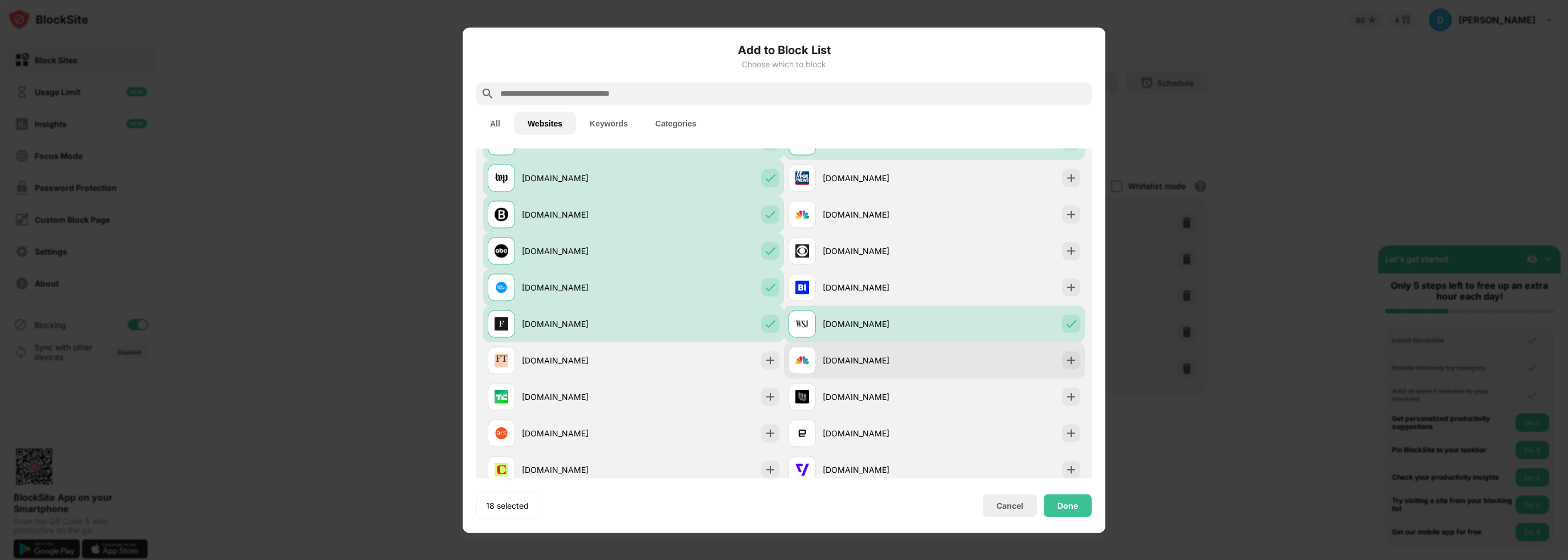
click at [893, 357] on div "cnbc.com" at bounding box center [879, 360] width 111 height 12
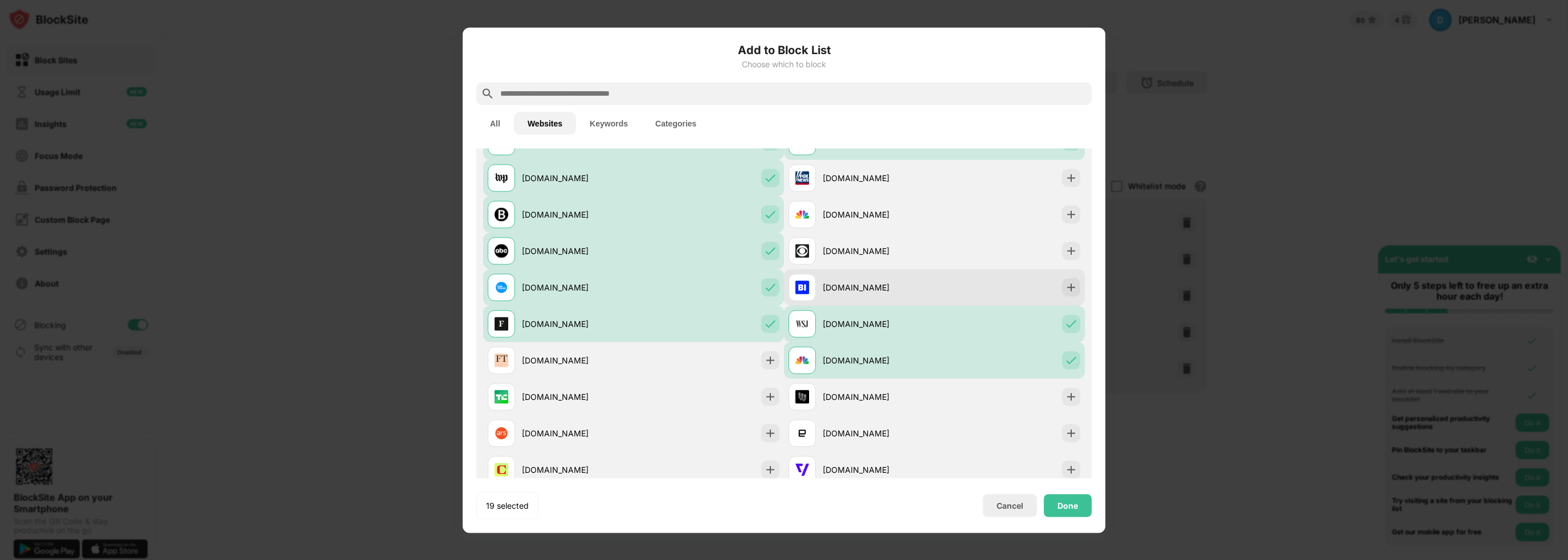
click at [882, 284] on div "businessinsider.com" at bounding box center [879, 286] width 111 height 12
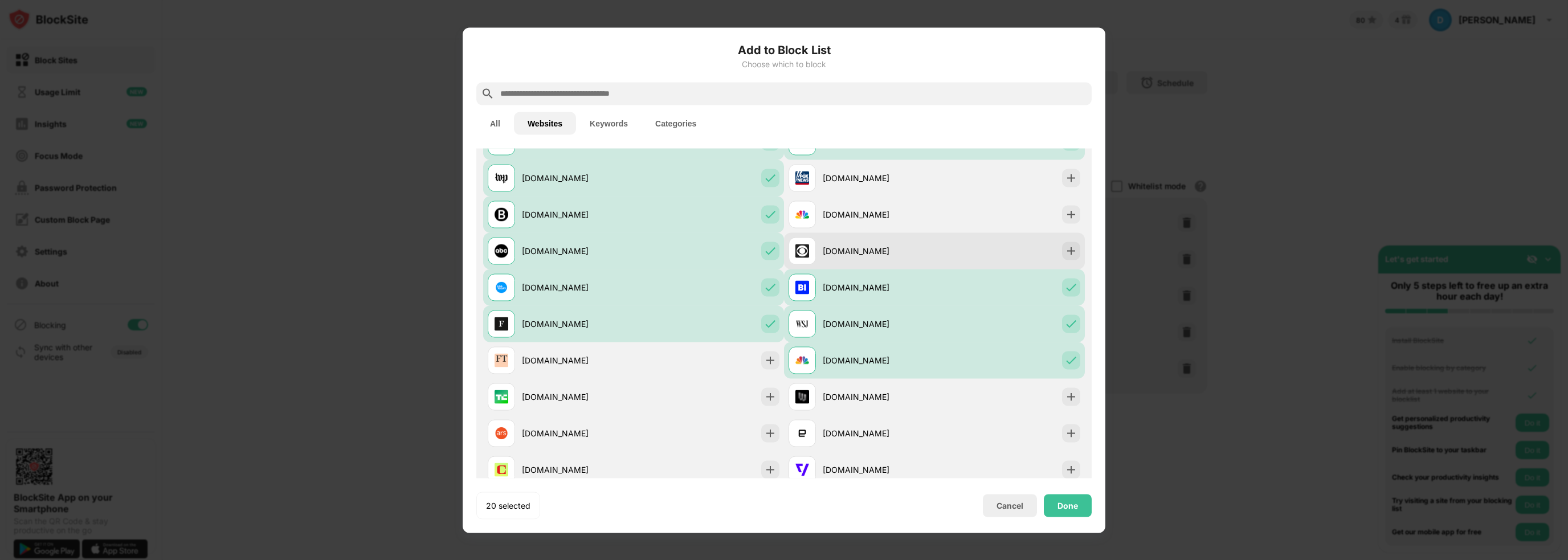
click at [862, 251] on div "cbsnews.com" at bounding box center [879, 250] width 111 height 12
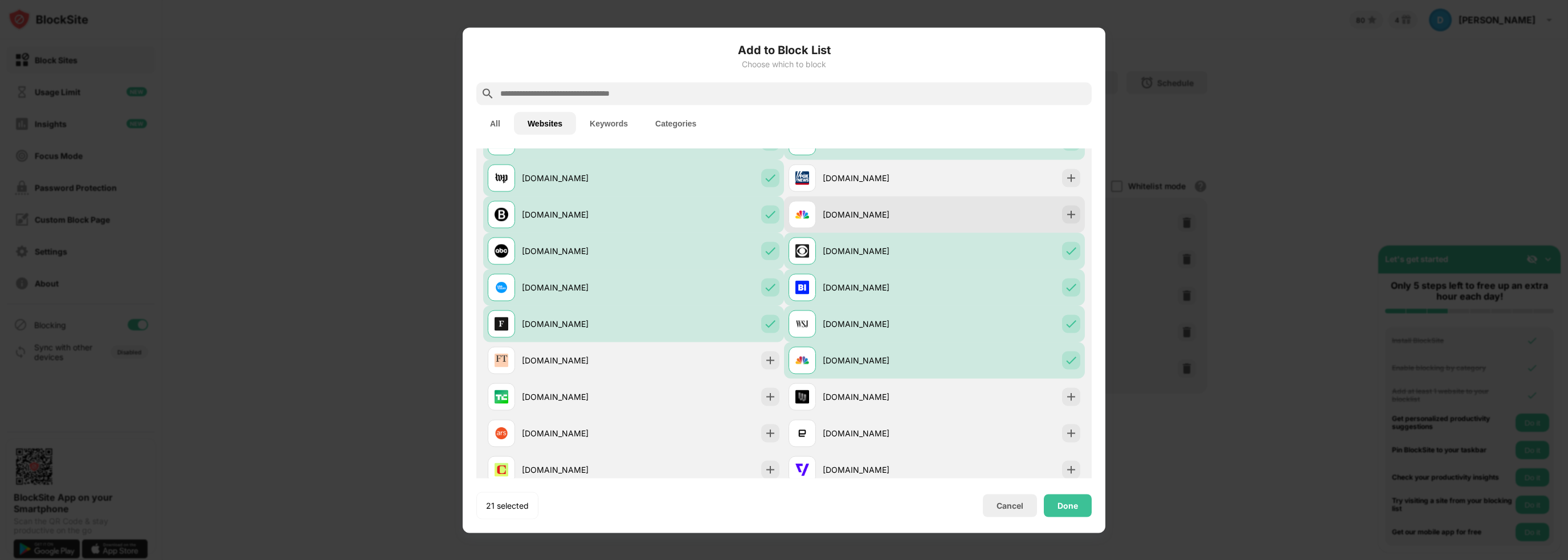
drag, startPoint x: 873, startPoint y: 219, endPoint x: 875, endPoint y: 208, distance: 11.2
click at [873, 219] on div "nbcnews.com" at bounding box center [879, 214] width 111 height 12
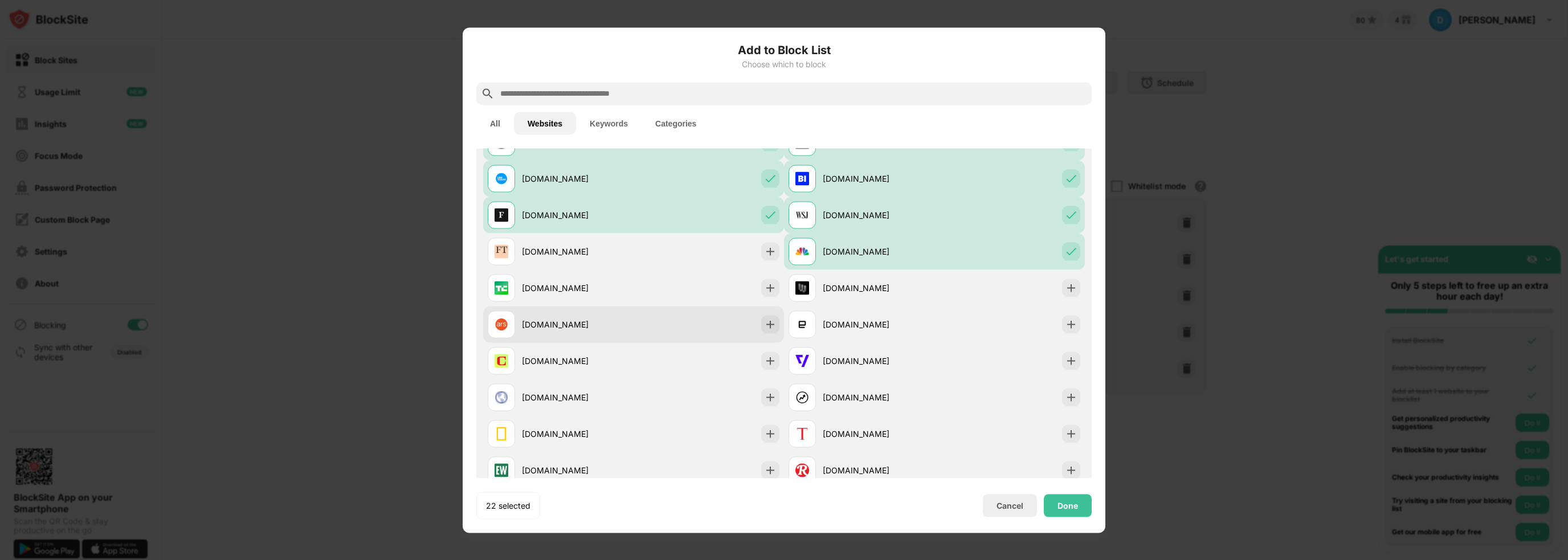
scroll to position [797, 0]
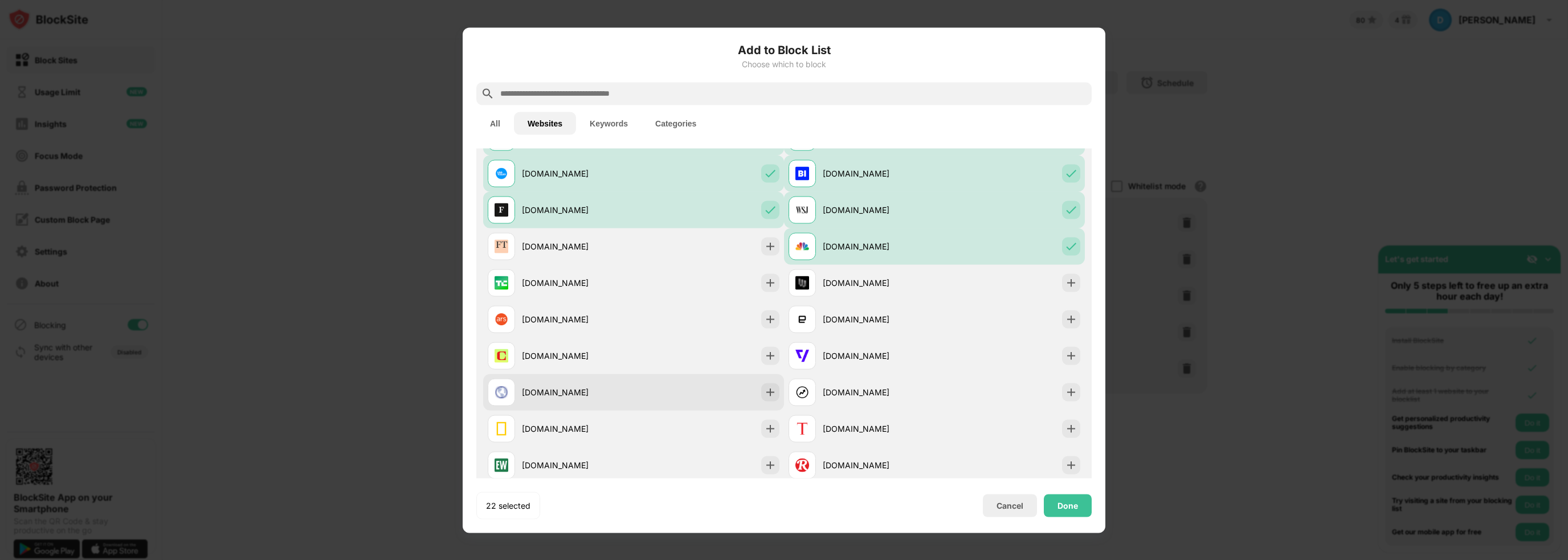
click at [695, 393] on div "vicenews.com" at bounding box center [634, 391] width 301 height 36
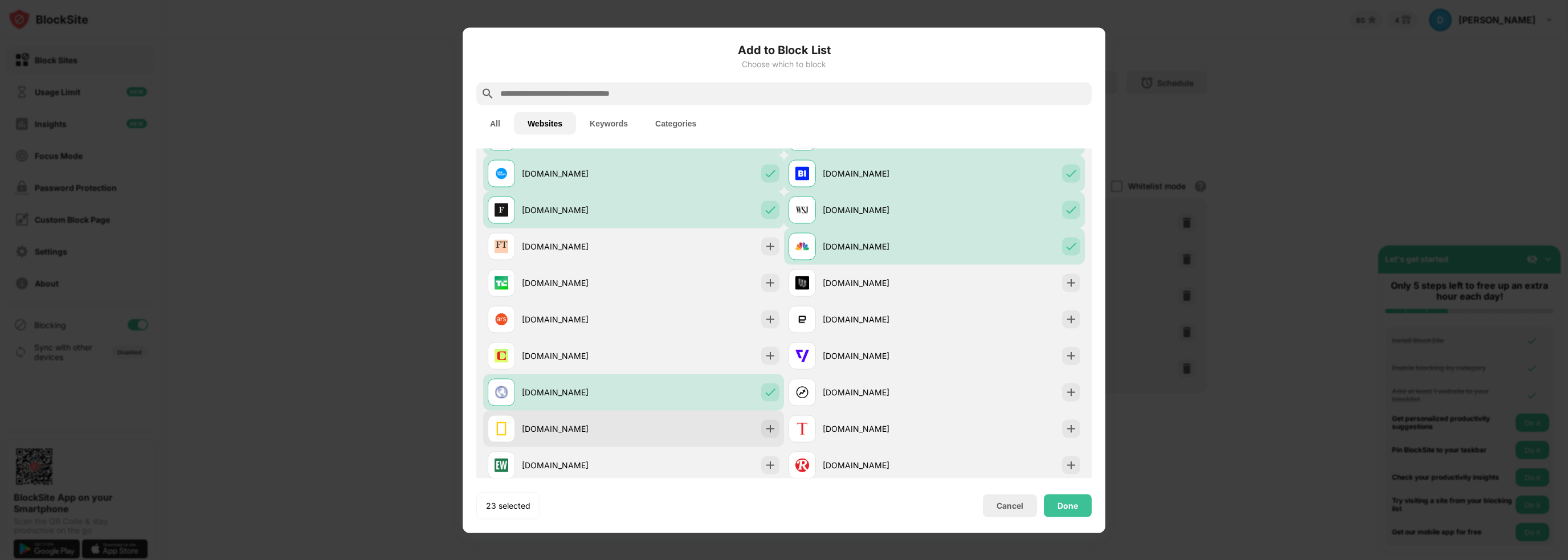
click at [683, 426] on div "nationalgeographic.com" at bounding box center [634, 427] width 301 height 36
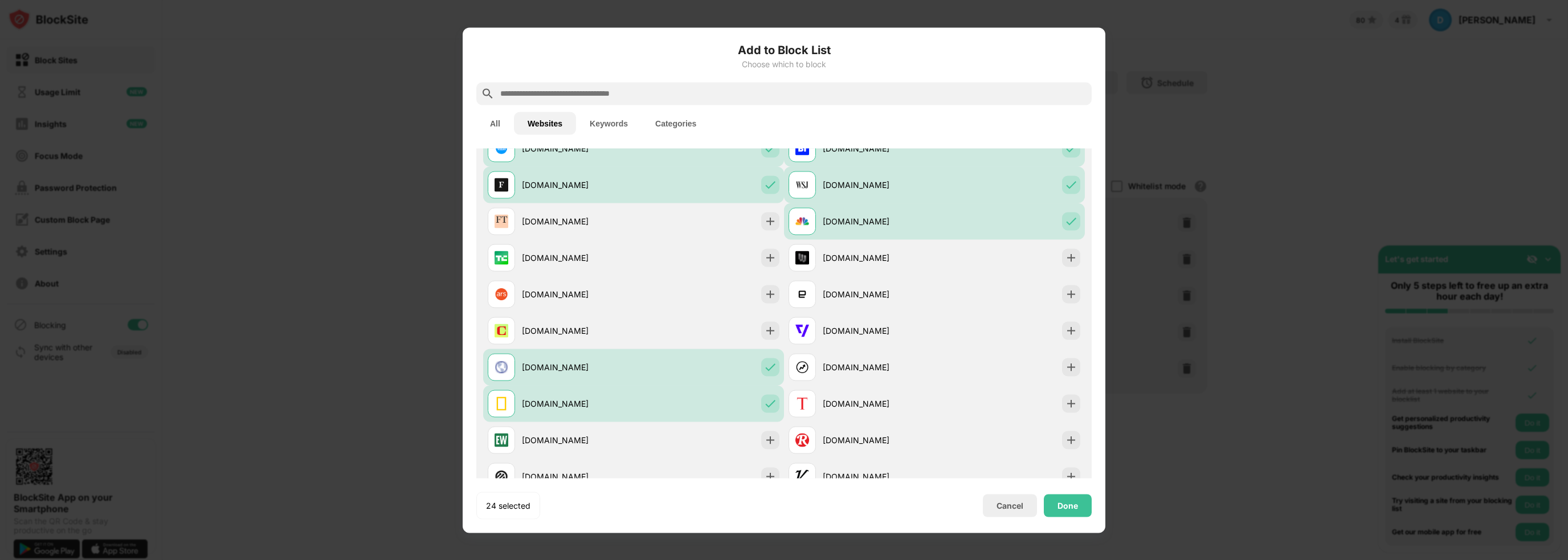
scroll to position [911, 0]
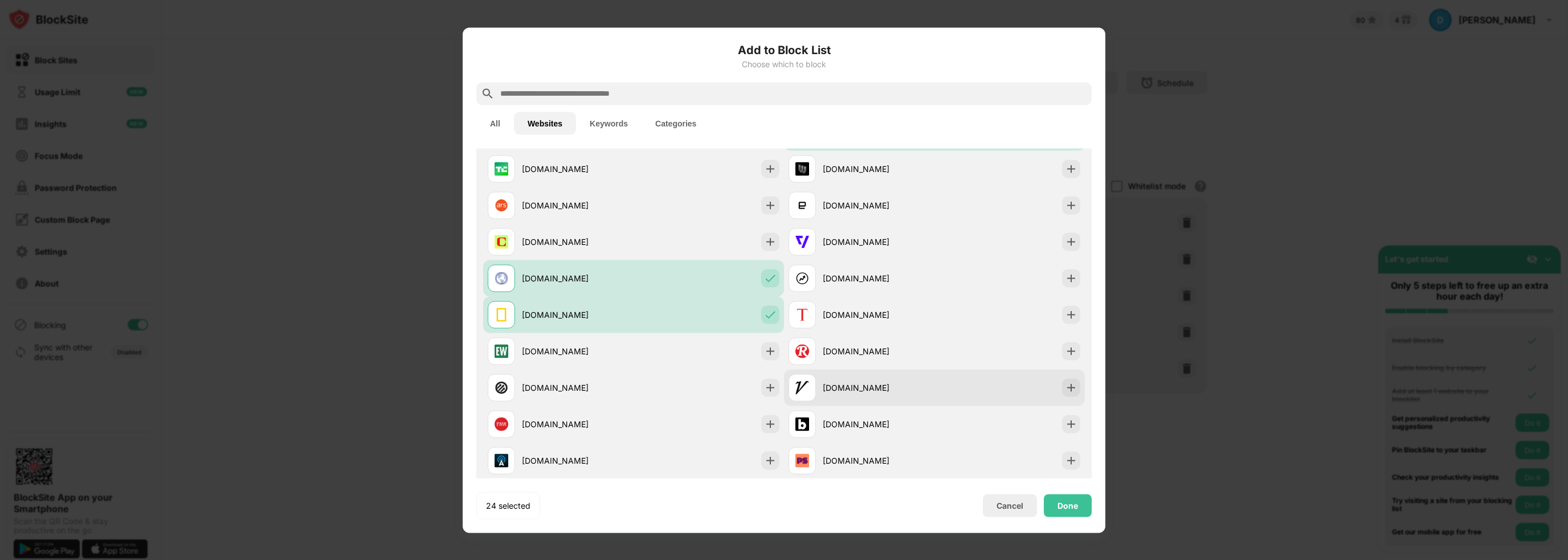
click at [912, 382] on div "variety.com" at bounding box center [879, 387] width 111 height 12
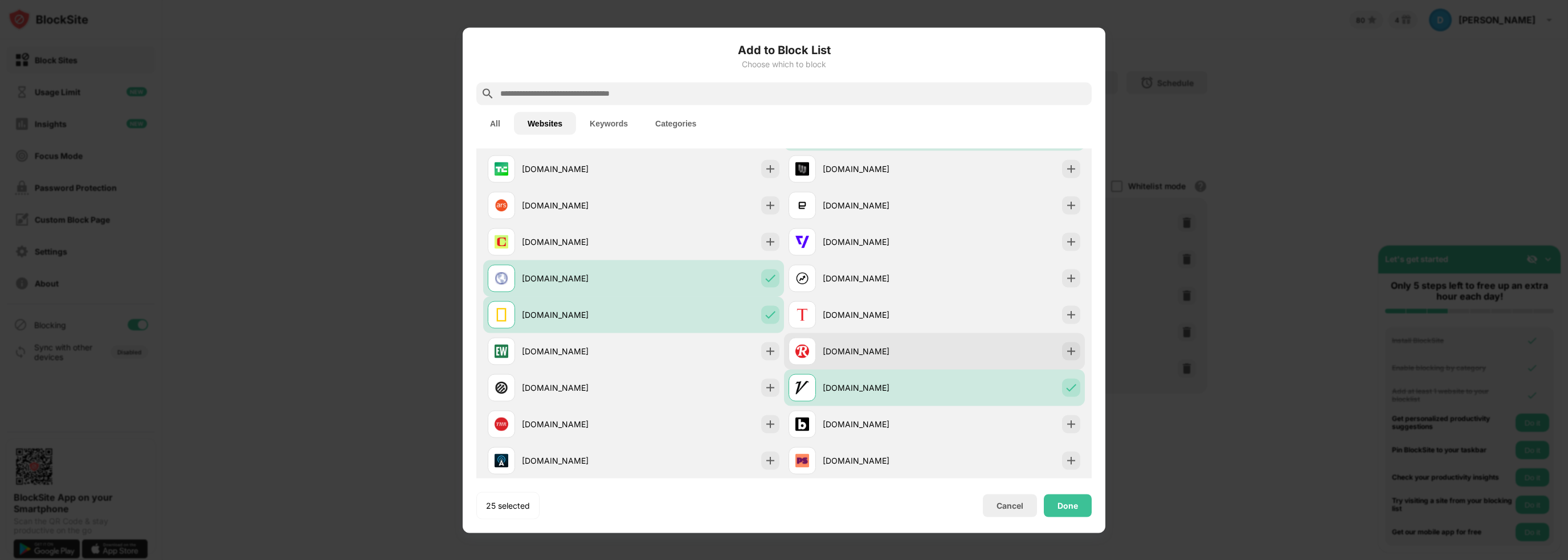
click at [919, 352] on div "rollingstone.com" at bounding box center [879, 350] width 111 height 12
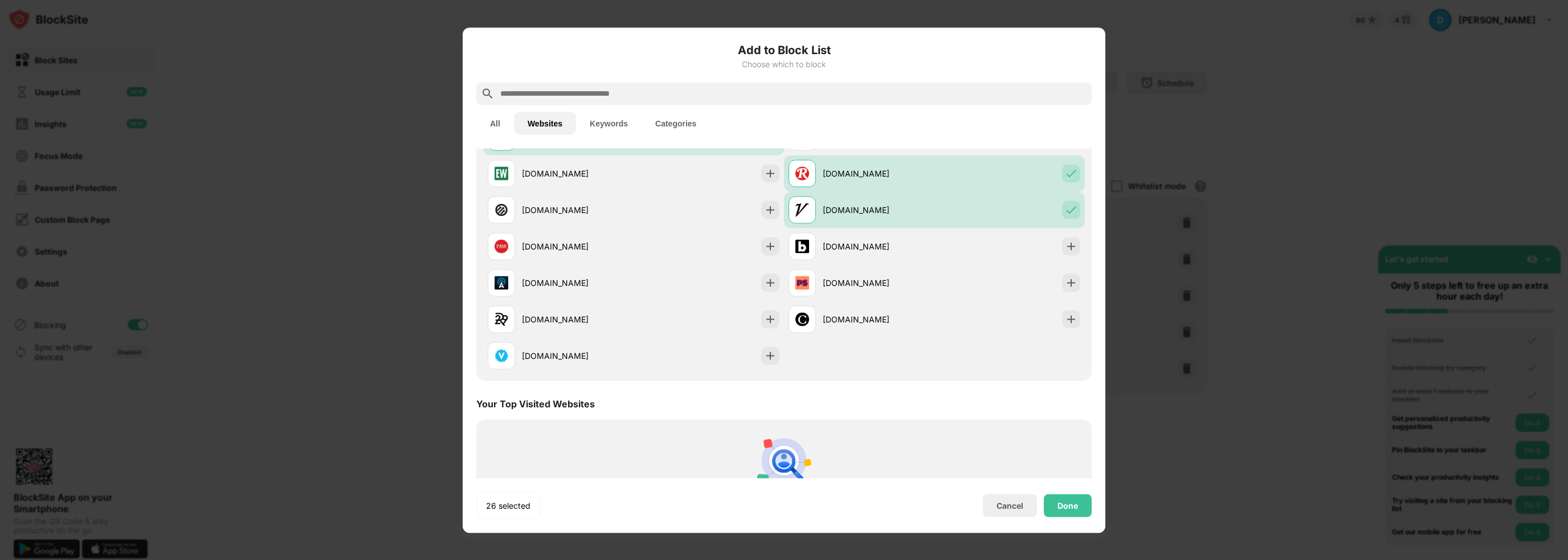
scroll to position [1139, 0]
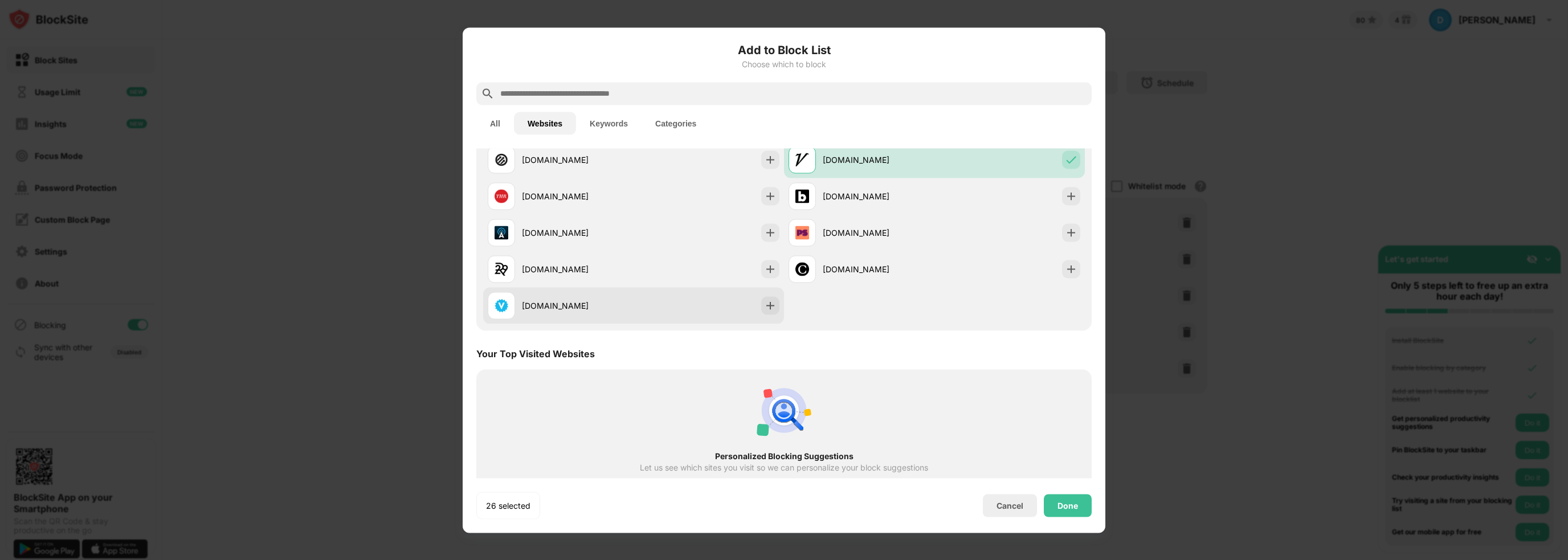
click at [603, 306] on div "vulture.com" at bounding box center [578, 305] width 111 height 12
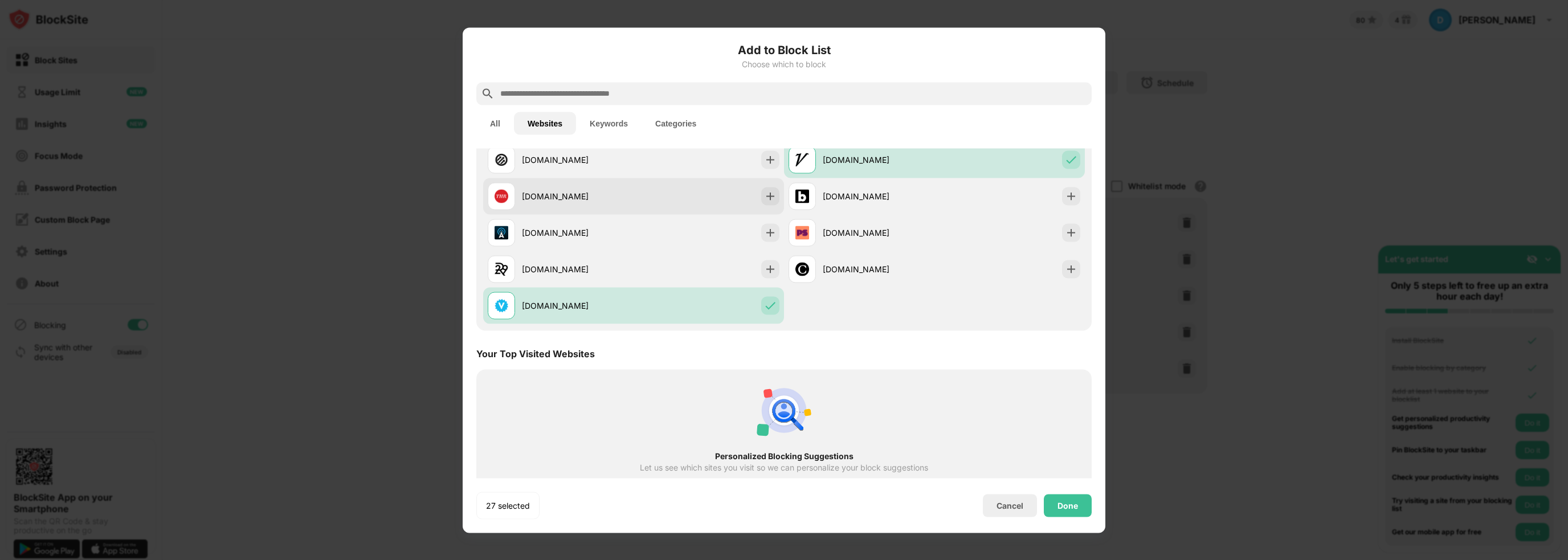
click at [636, 201] on div "hollywoodreporter.com" at bounding box center [634, 196] width 301 height 36
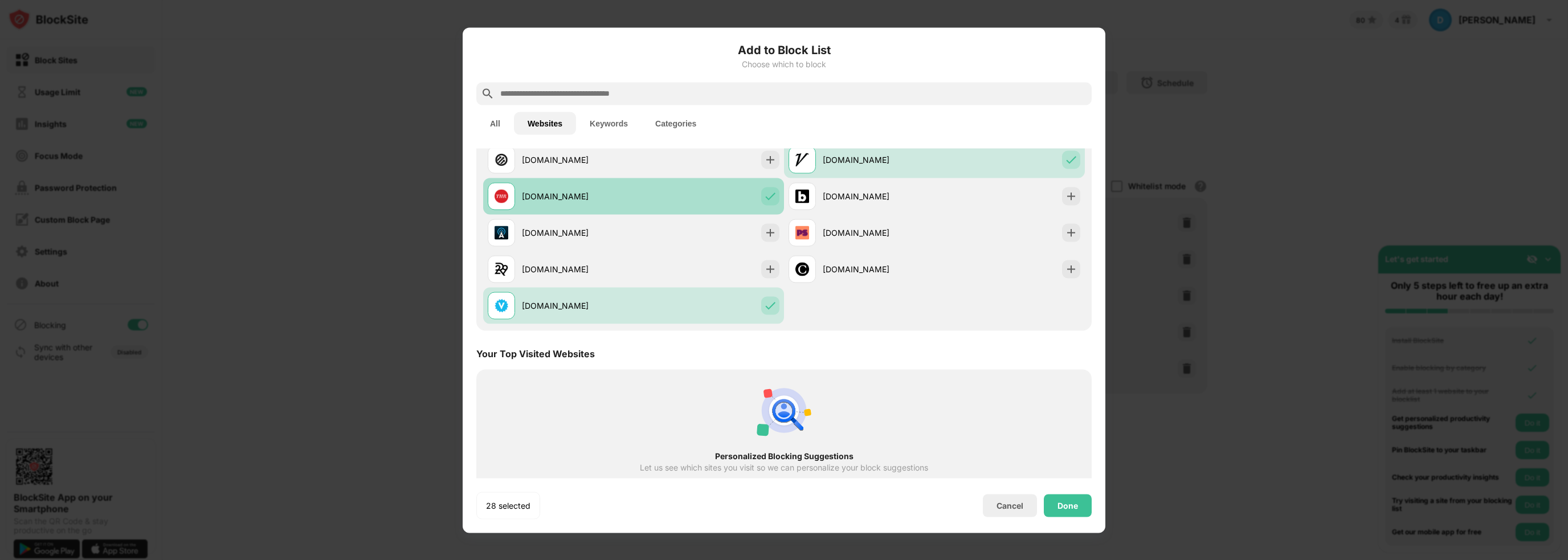
drag, startPoint x: 649, startPoint y: 156, endPoint x: 717, endPoint y: 185, distance: 73.9
click at [649, 156] on div "pitchfork.com" at bounding box center [634, 159] width 301 height 36
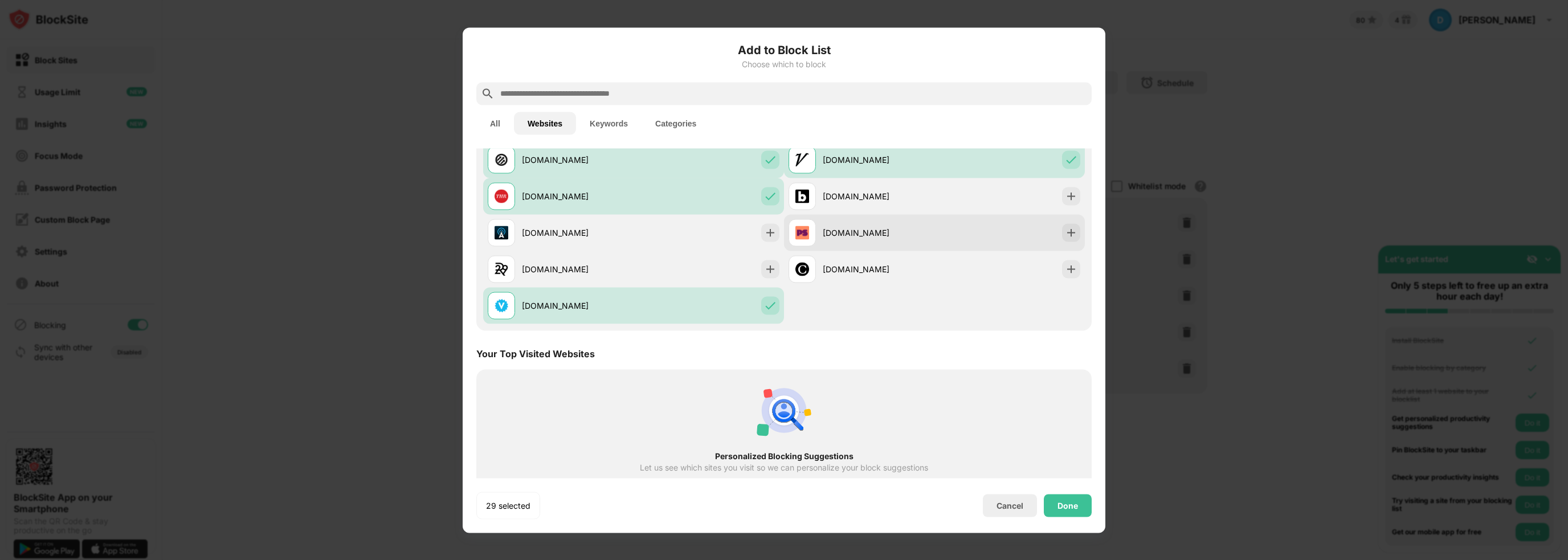
click at [925, 246] on div "popsugar.com" at bounding box center [861, 232] width 146 height 27
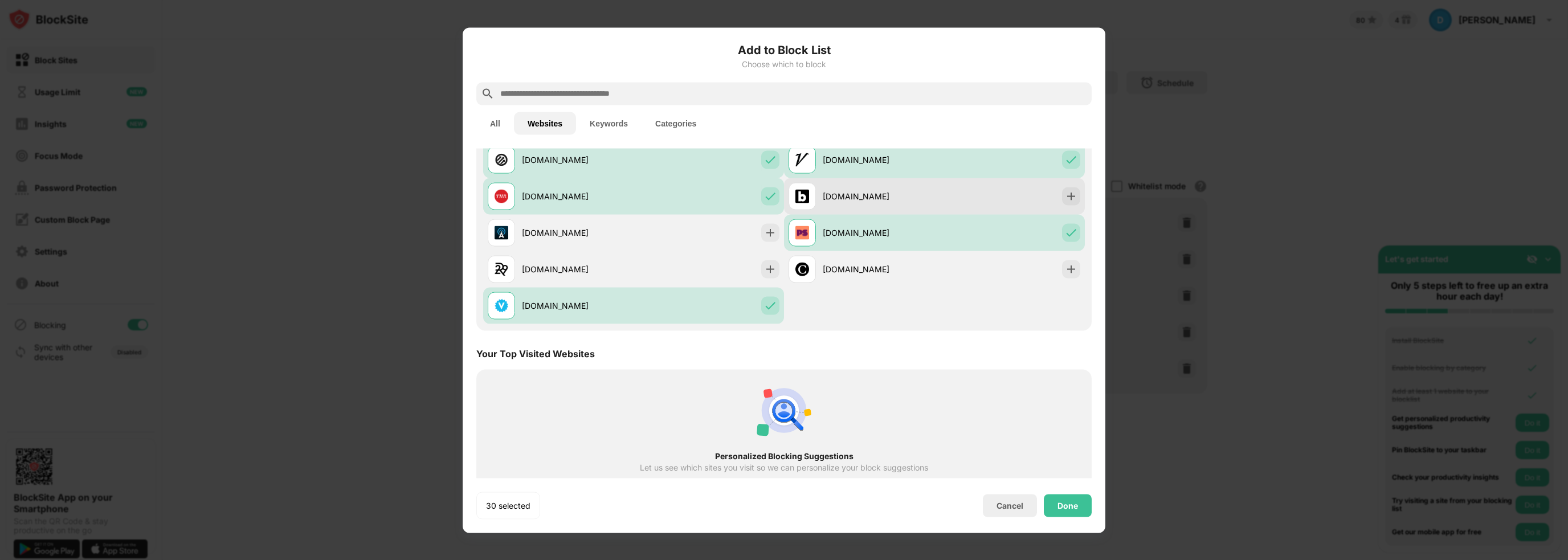
click at [913, 197] on div "billboard.com" at bounding box center [879, 196] width 111 height 12
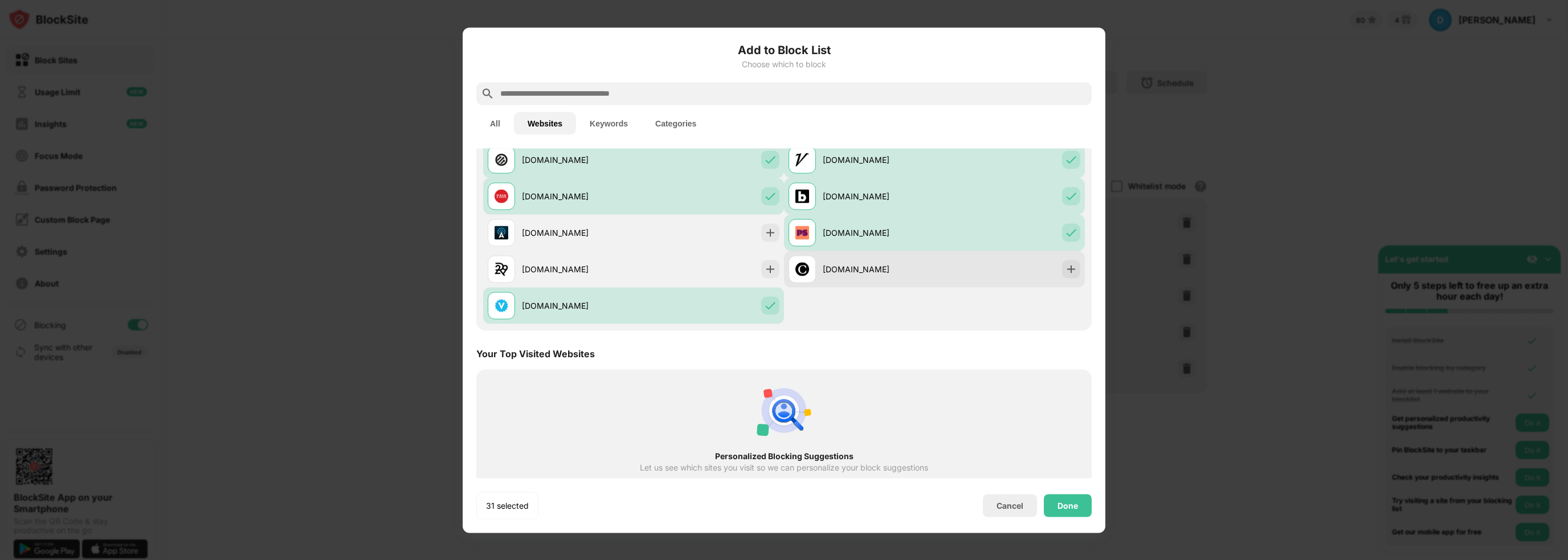
click at [943, 268] on div "thecut.com" at bounding box center [934, 268] width 301 height 36
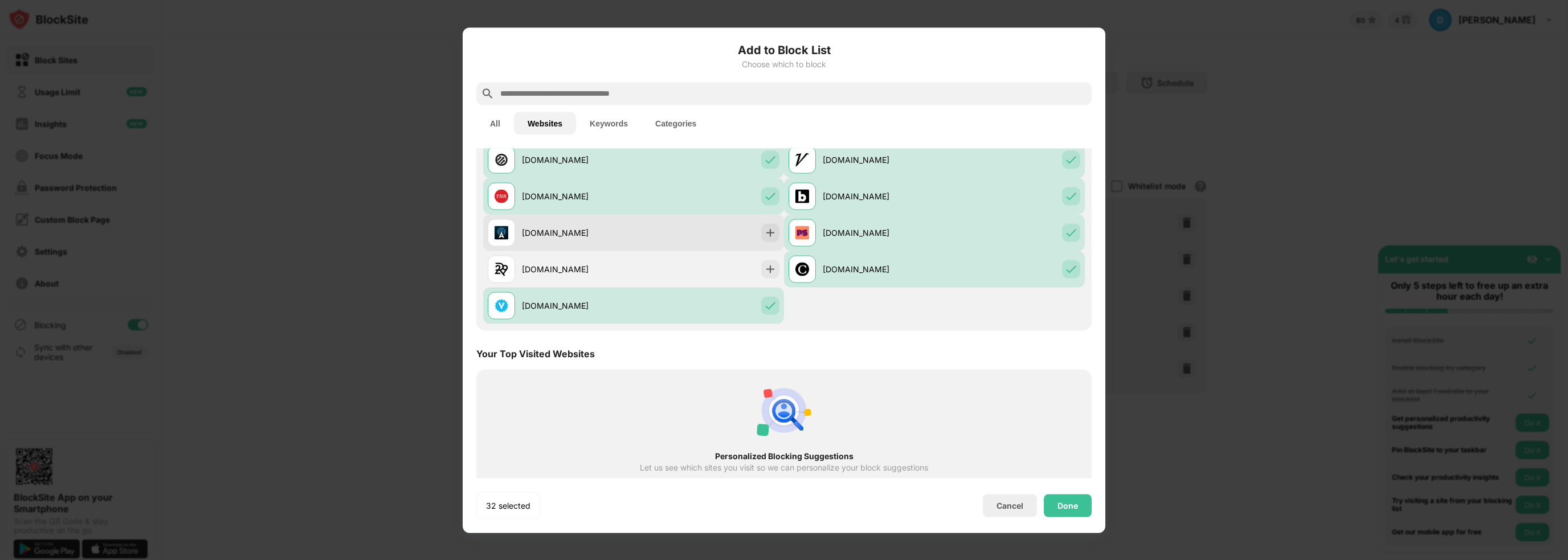
click at [663, 236] on div "allmusic.com" at bounding box center [634, 232] width 301 height 36
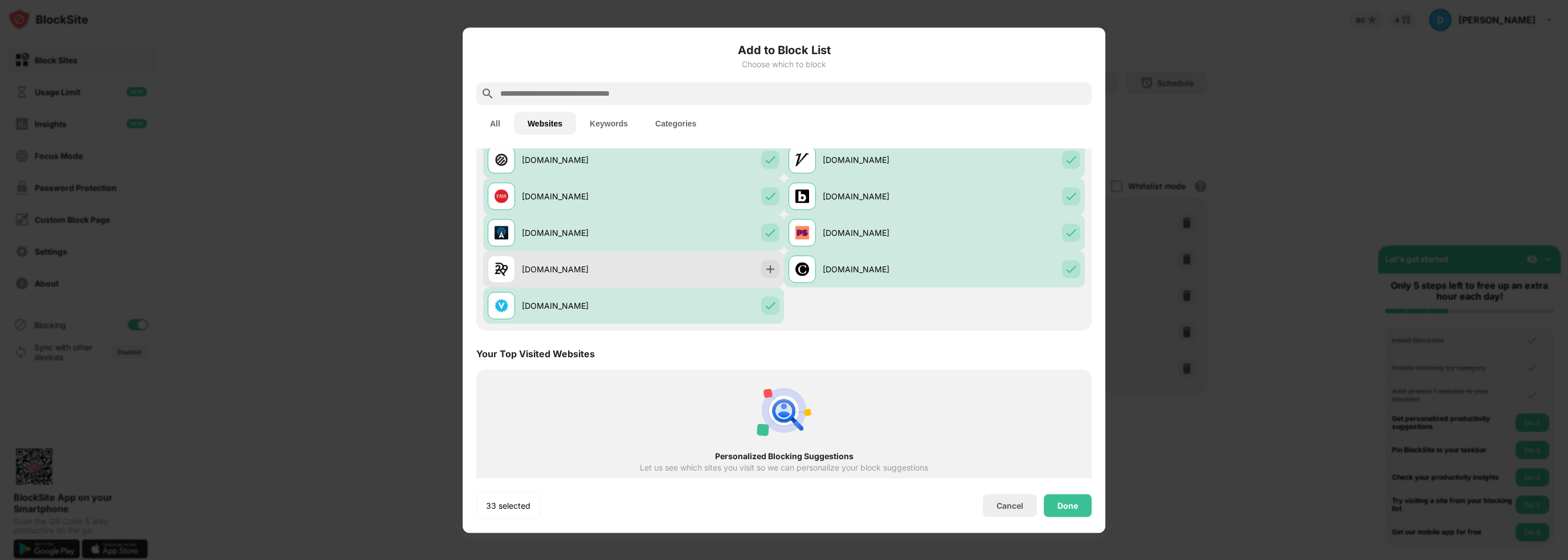
drag, startPoint x: 638, startPoint y: 268, endPoint x: 655, endPoint y: 272, distance: 17.5
click at [638, 268] on div "refinery29.com" at bounding box center [634, 268] width 301 height 36
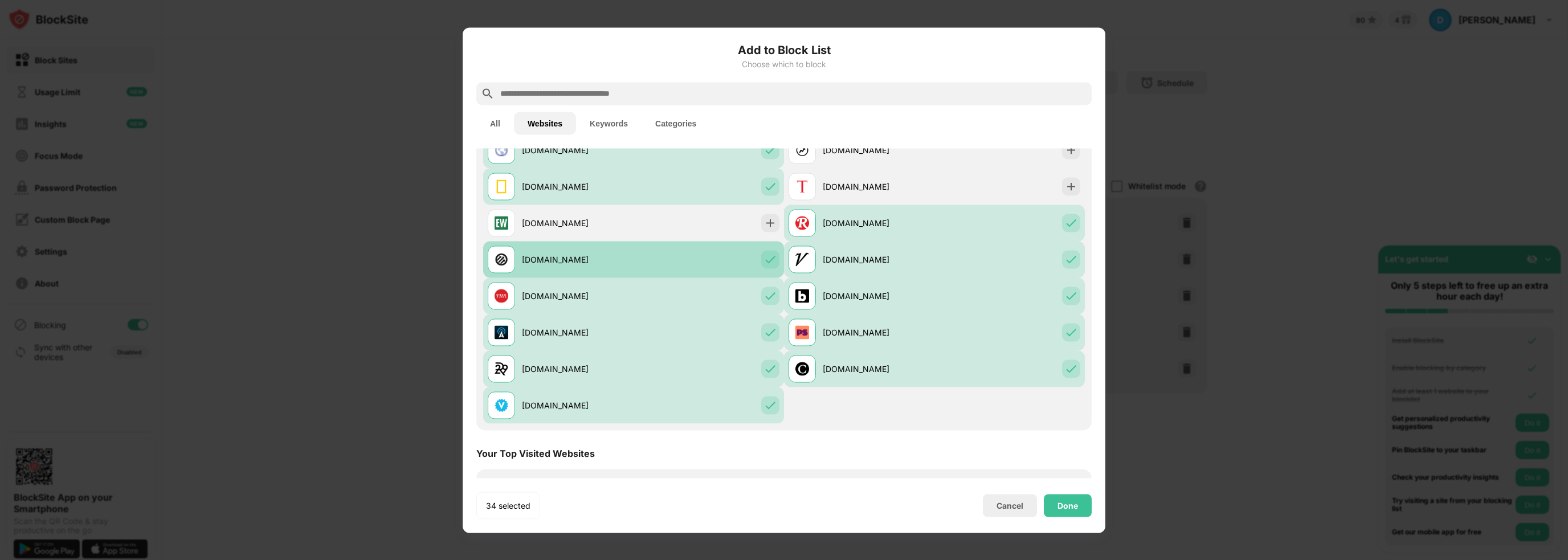
scroll to position [1025, 0]
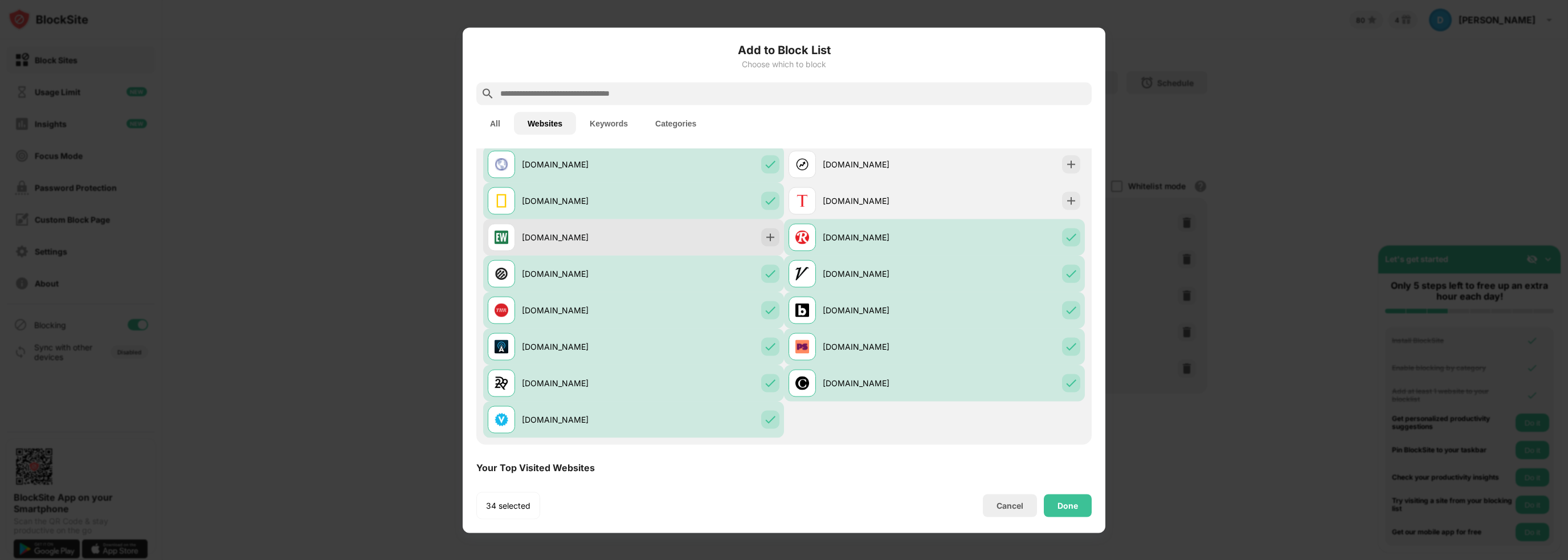
drag, startPoint x: 656, startPoint y: 246, endPoint x: 675, endPoint y: 251, distance: 19.6
click at [656, 246] on div "ew.com" at bounding box center [634, 236] width 301 height 36
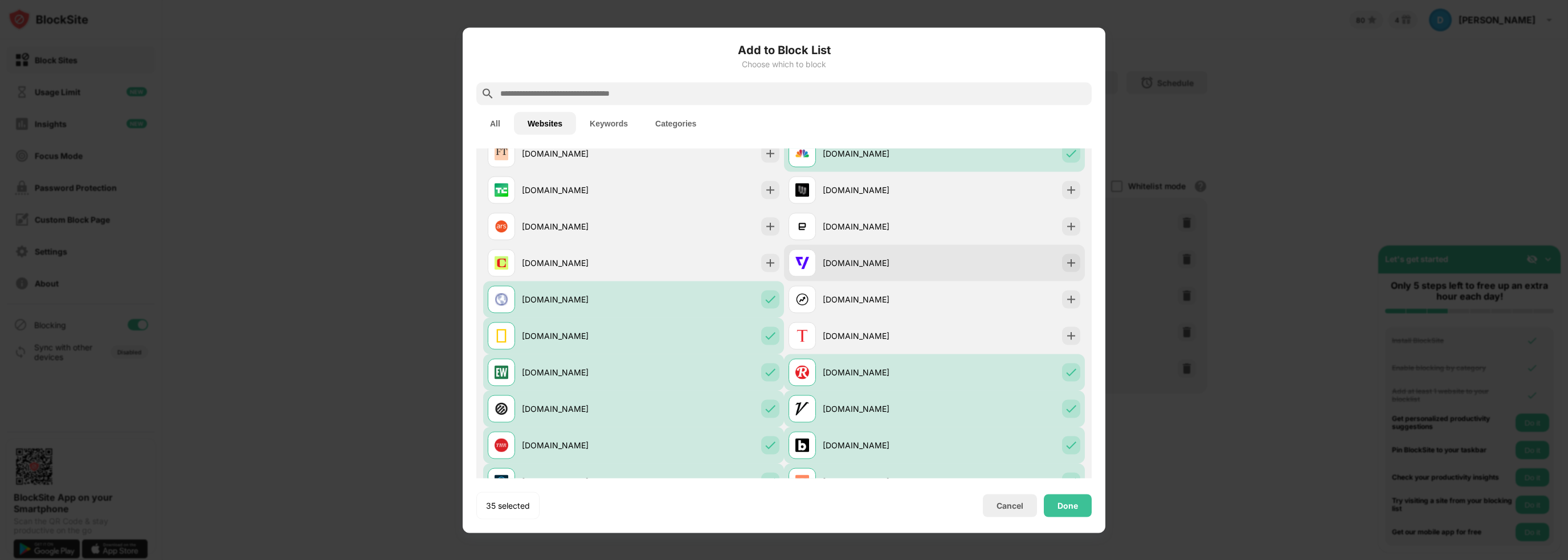
scroll to position [854, 0]
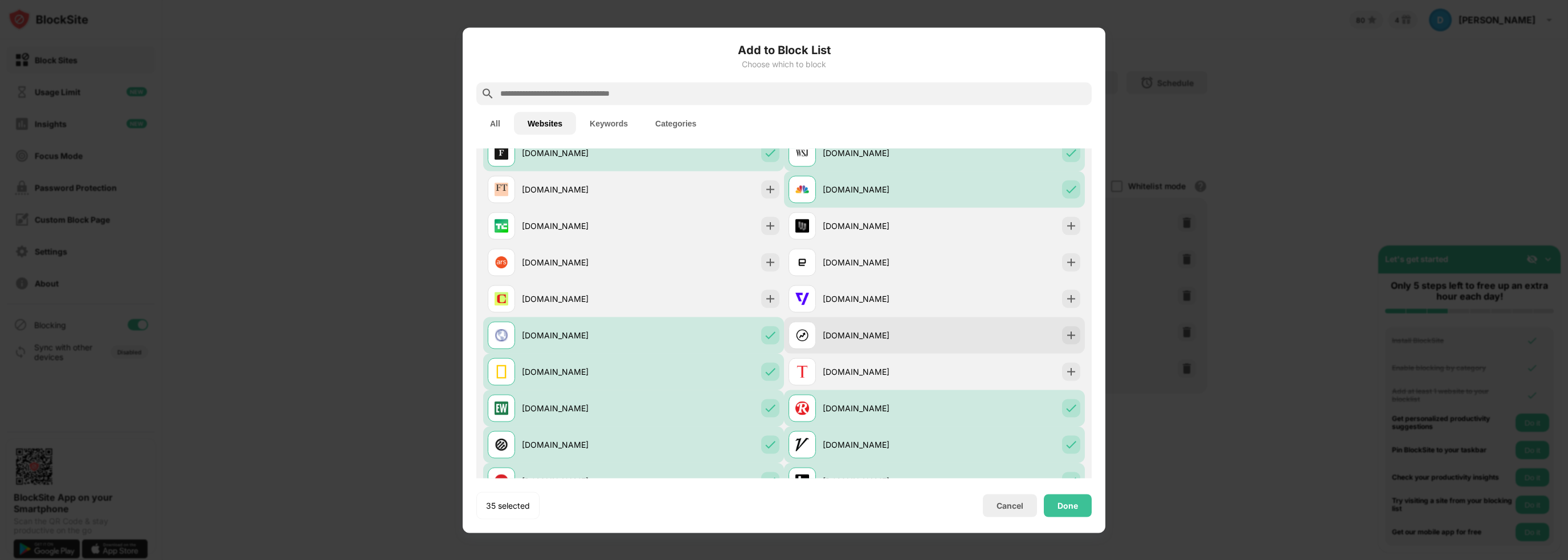
drag, startPoint x: 874, startPoint y: 375, endPoint x: 894, endPoint y: 342, distance: 38.6
click at [874, 374] on div "time.com" at bounding box center [879, 371] width 111 height 12
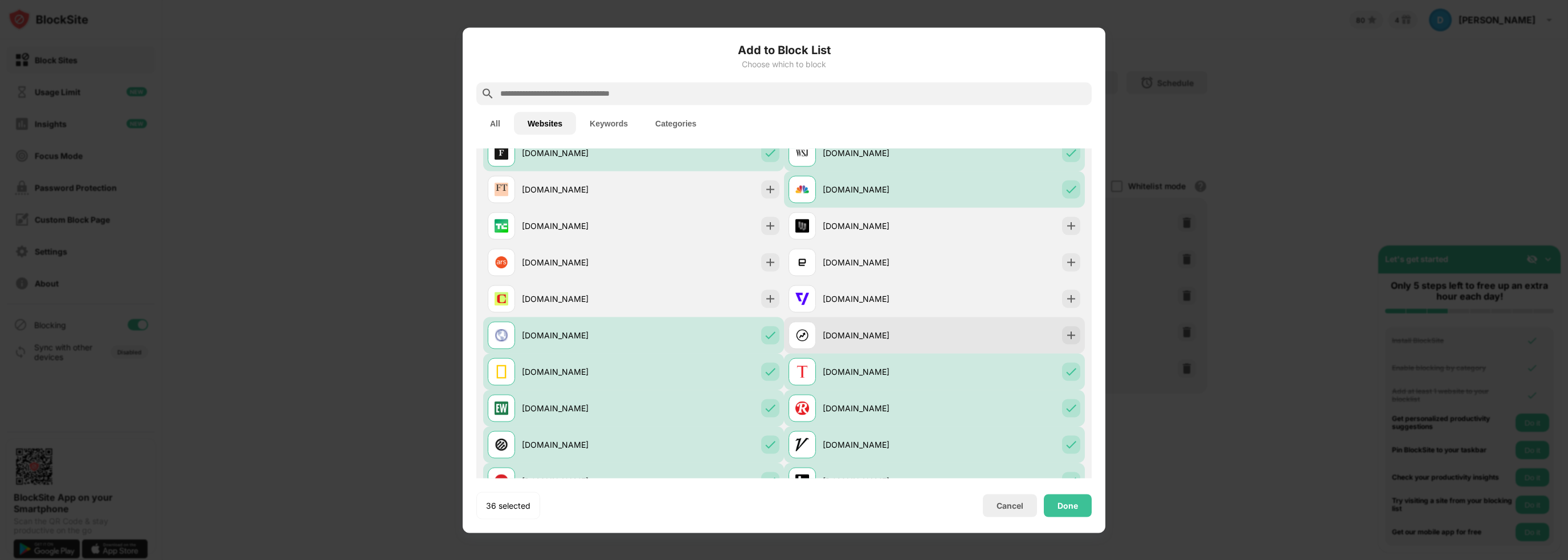
click at [898, 334] on div "buzzfeednews.com" at bounding box center [879, 335] width 111 height 12
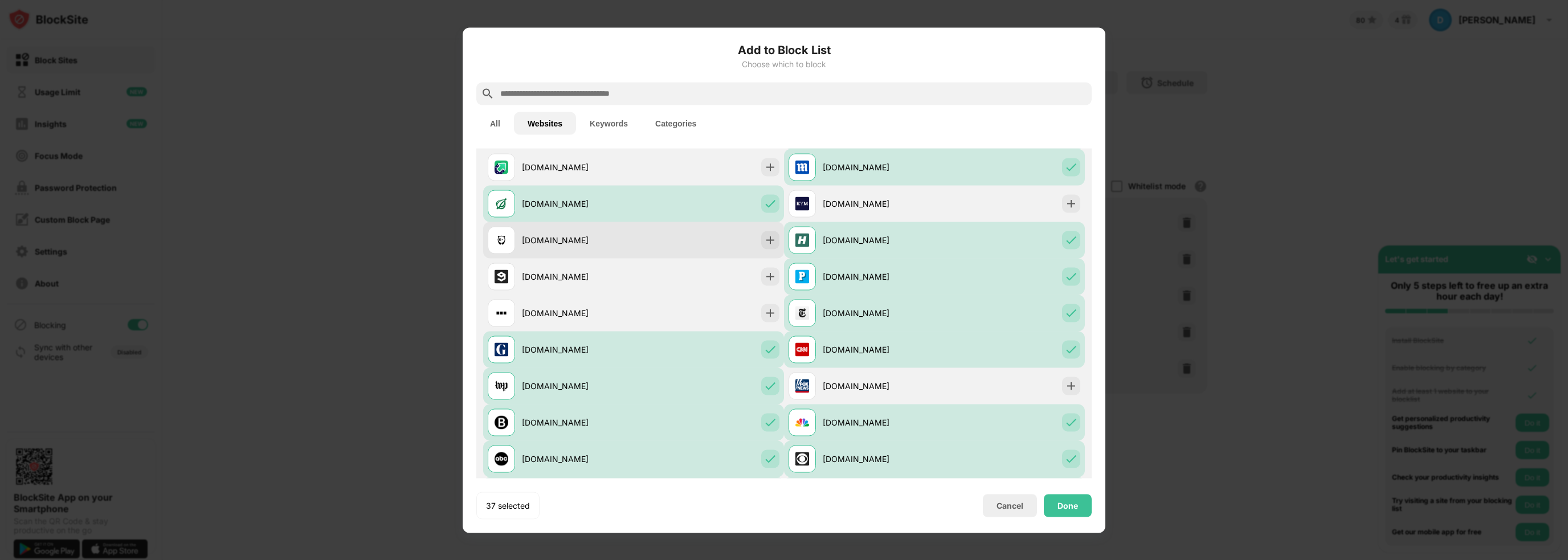
scroll to position [455, 0]
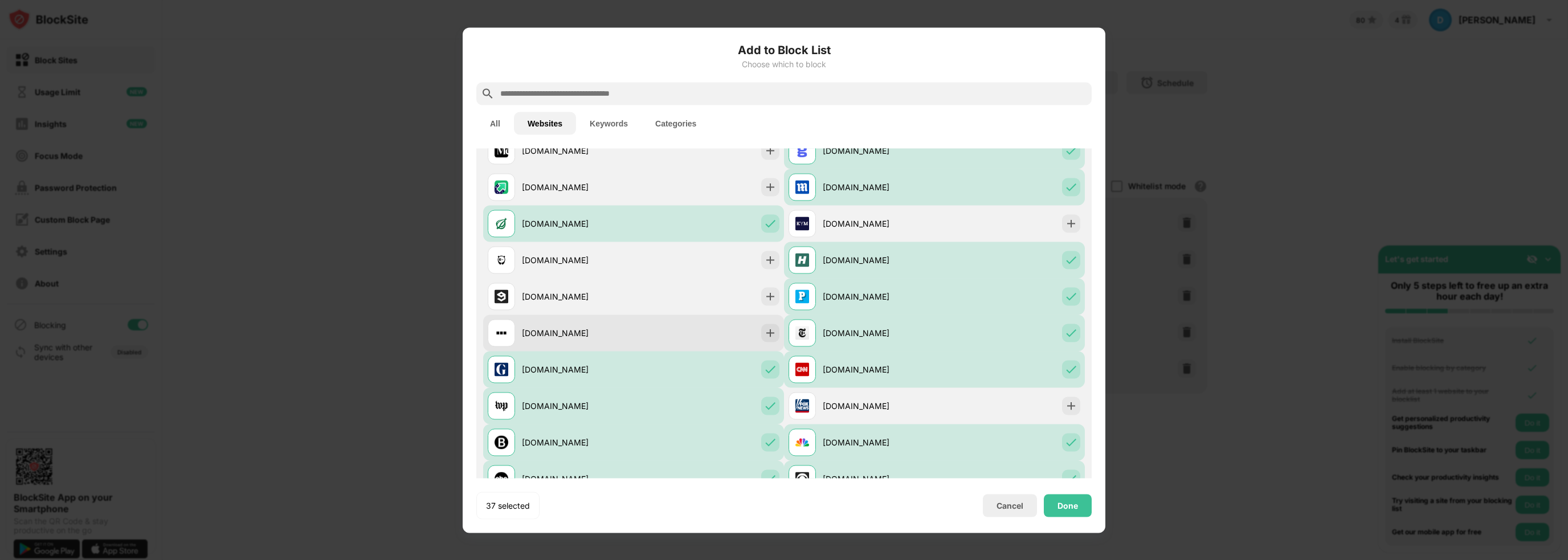
click at [595, 333] on div "bbc.com" at bounding box center [578, 333] width 111 height 12
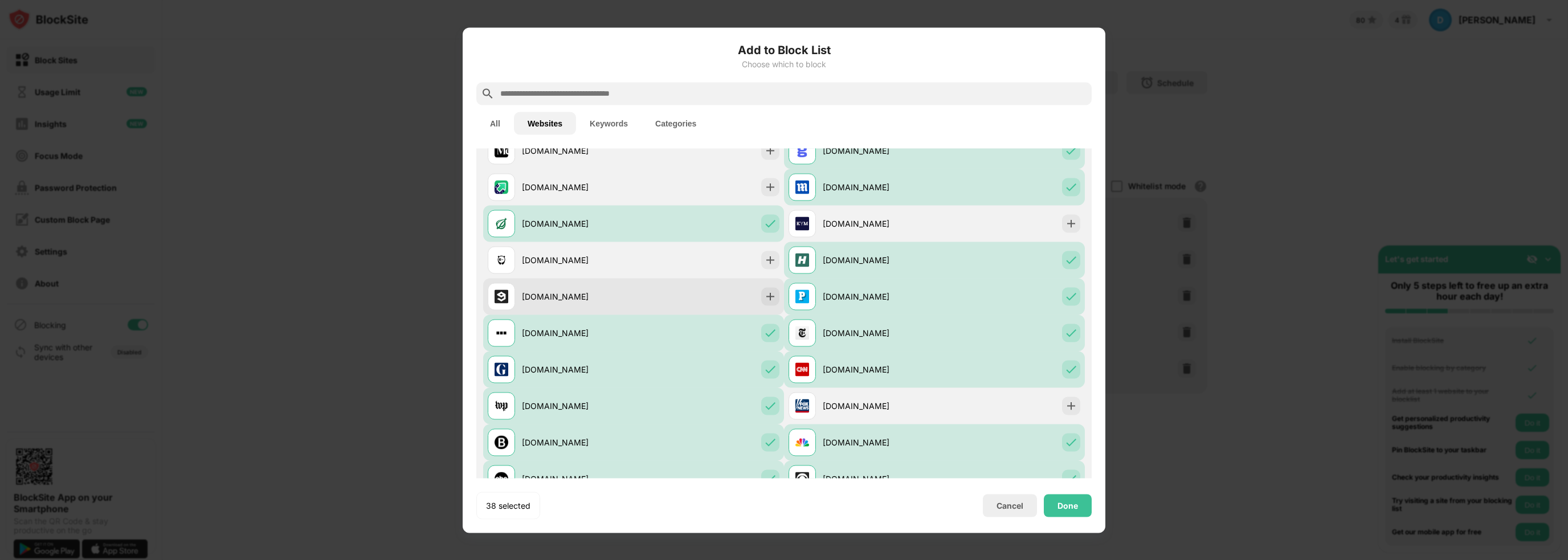
click at [623, 301] on div "9gag.com" at bounding box center [578, 296] width 111 height 12
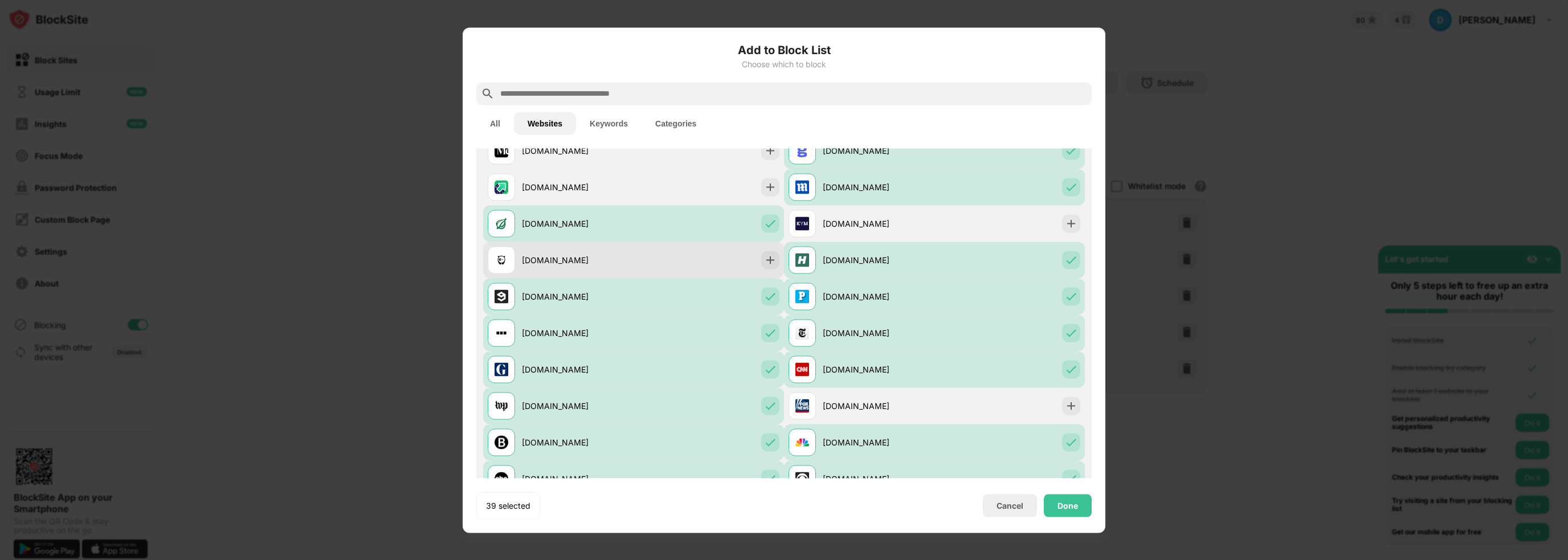
click at [657, 265] on div "boredpanda.com" at bounding box center [634, 259] width 301 height 36
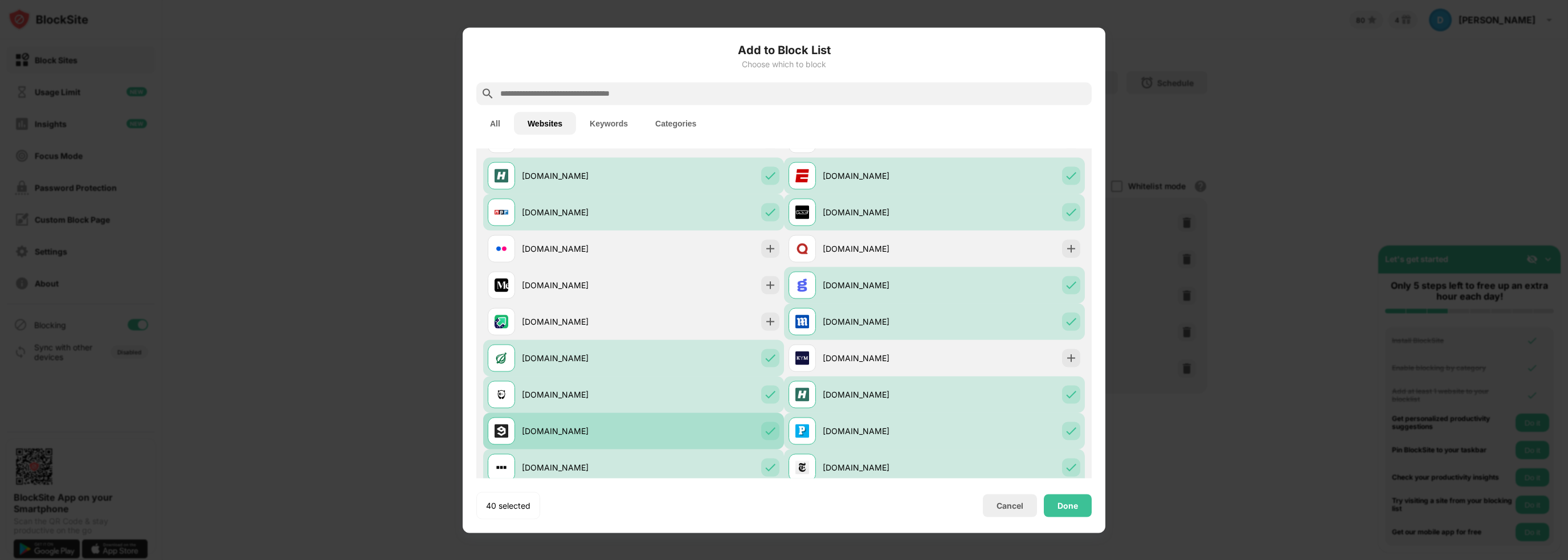
scroll to position [285, 0]
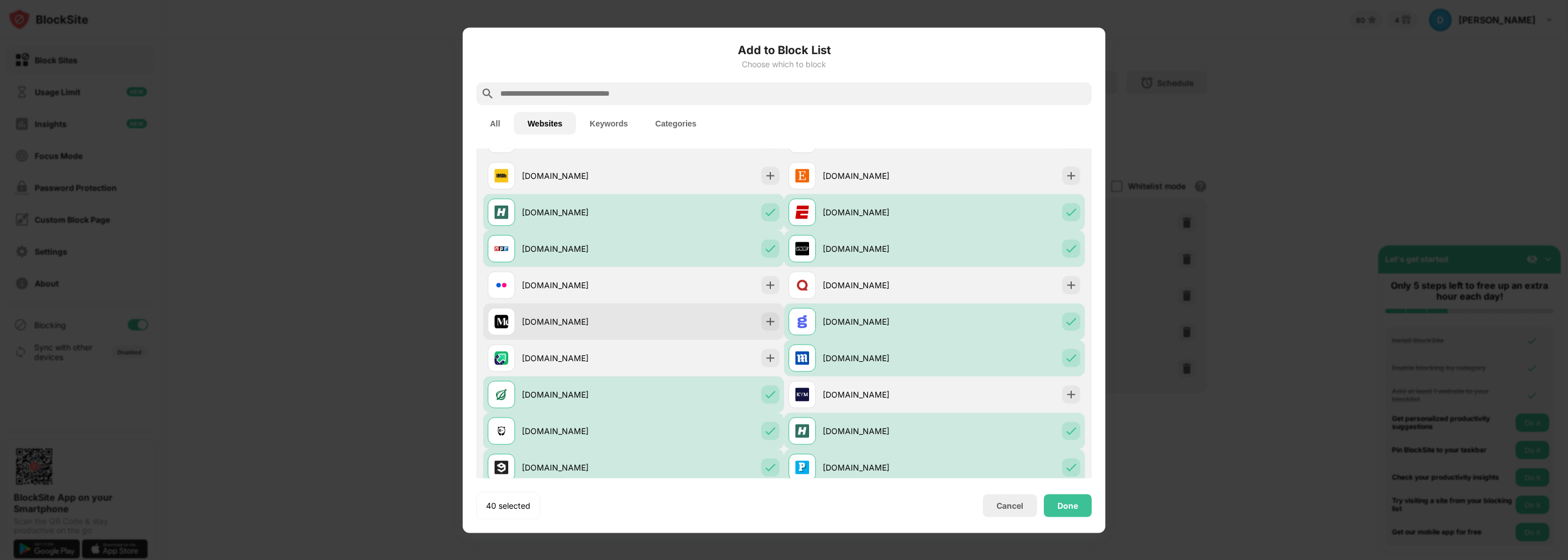
click at [675, 324] on div "medium.com" at bounding box center [634, 321] width 301 height 36
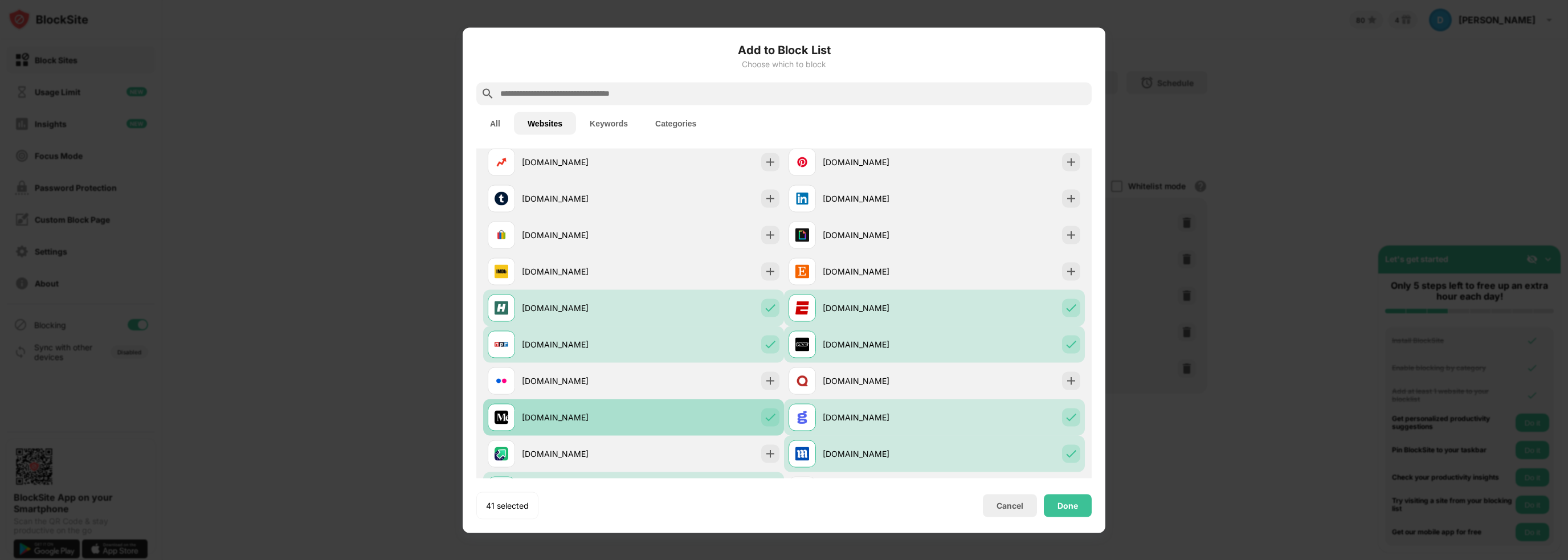
scroll to position [171, 0]
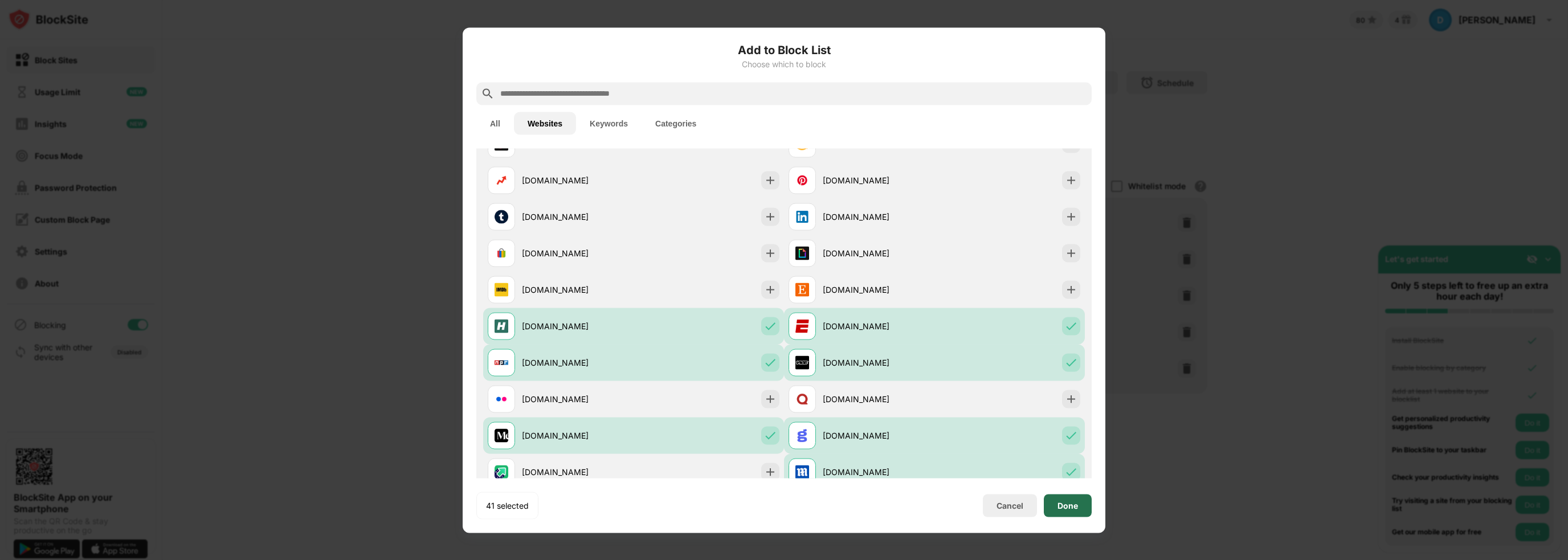
click at [1060, 505] on div "Done" at bounding box center [1068, 505] width 20 height 9
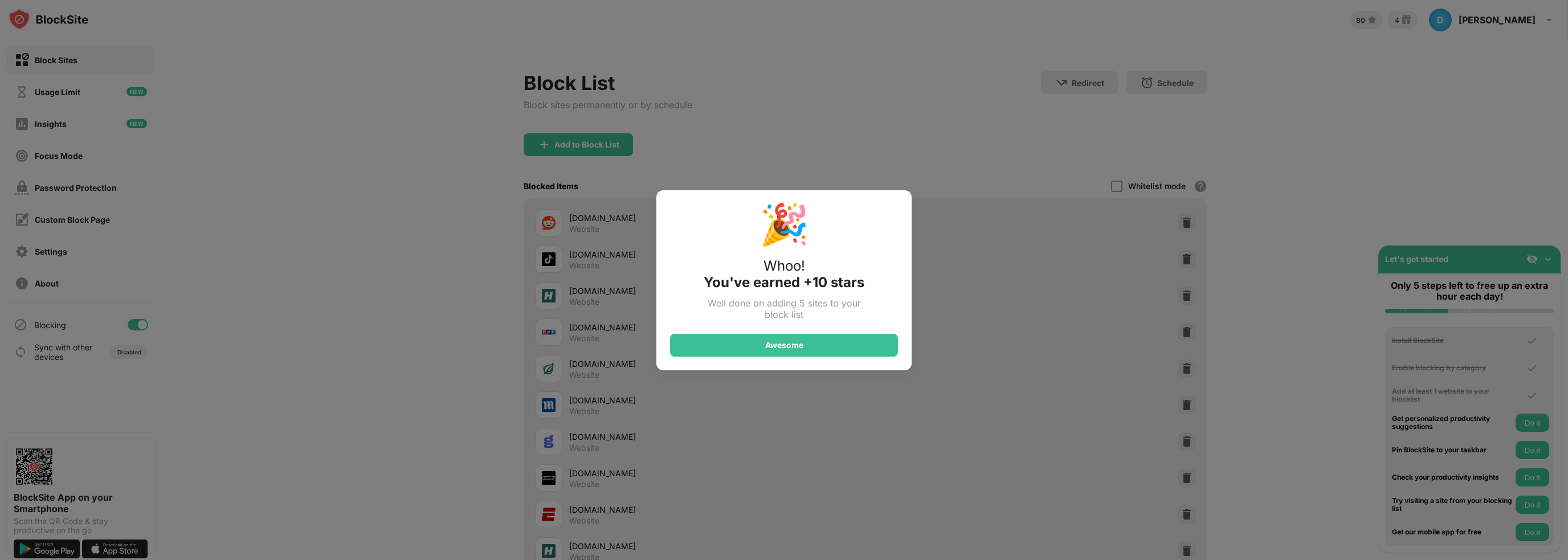
click at [414, 261] on div "🎉 Whoo! You've earned +10 stars Well done on adding 5 sites to your block list …" at bounding box center [784, 280] width 1568 height 560
click at [715, 338] on div "Awesome" at bounding box center [784, 345] width 228 height 23
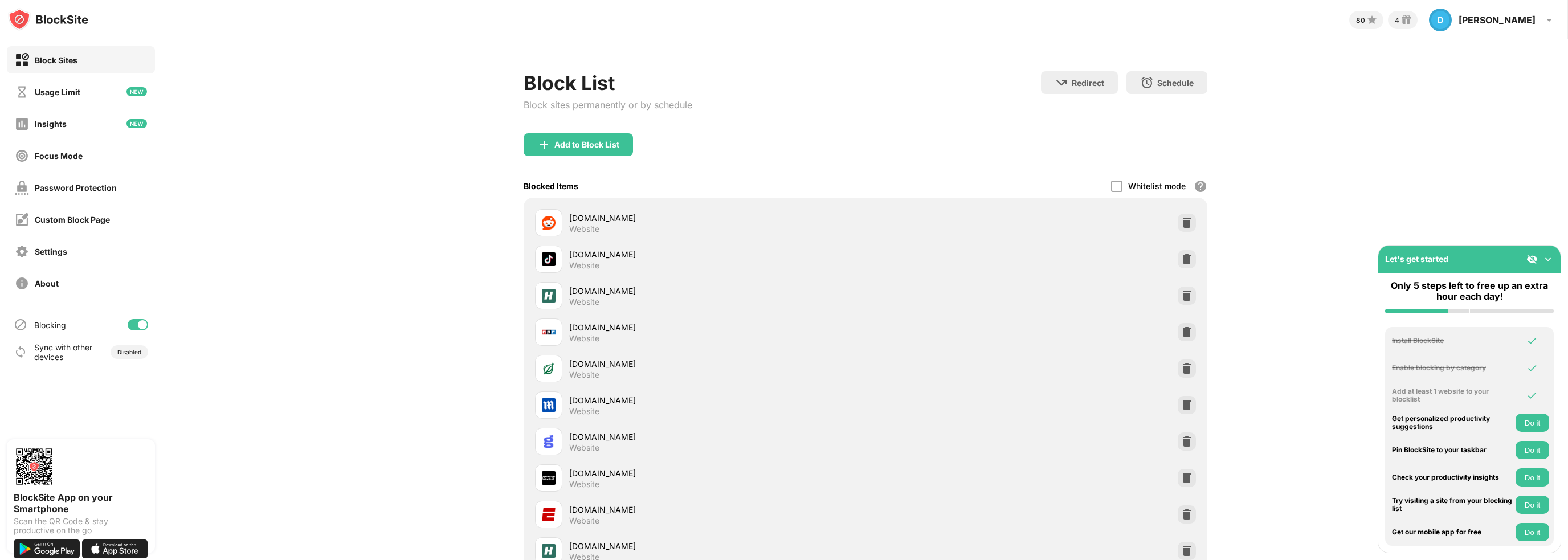
click at [584, 154] on div "Add to Block List" at bounding box center [578, 145] width 109 height 23
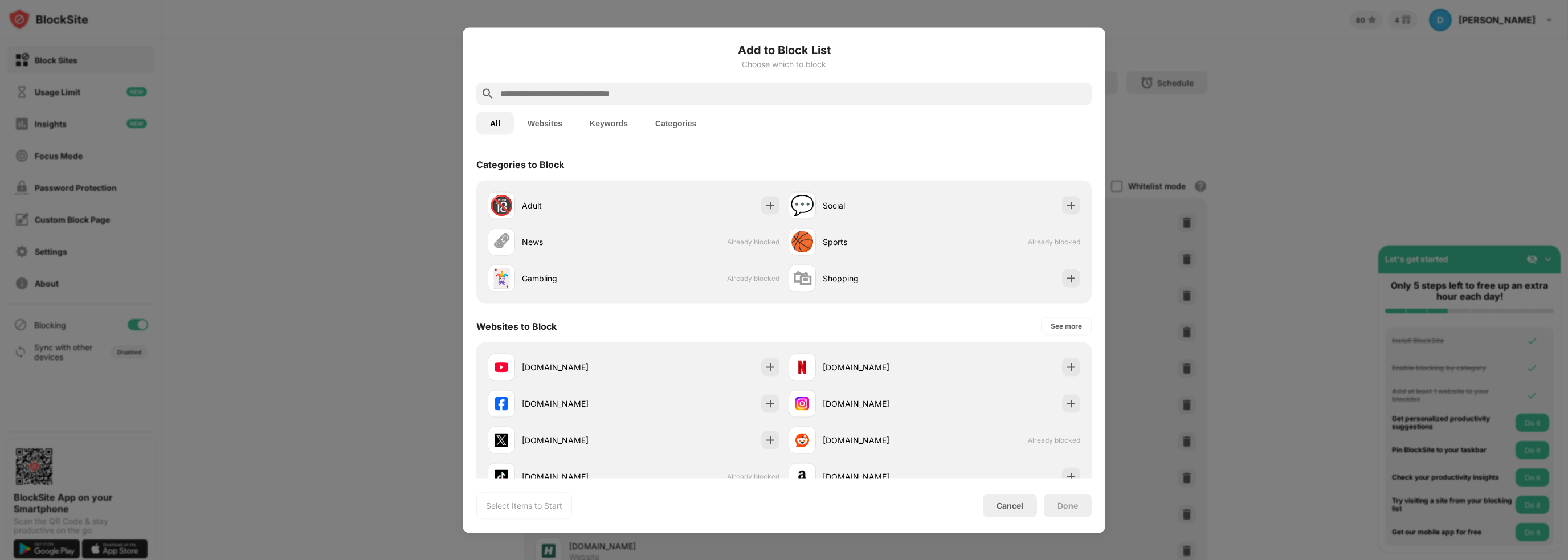
click at [671, 125] on button "Categories" at bounding box center [675, 122] width 69 height 23
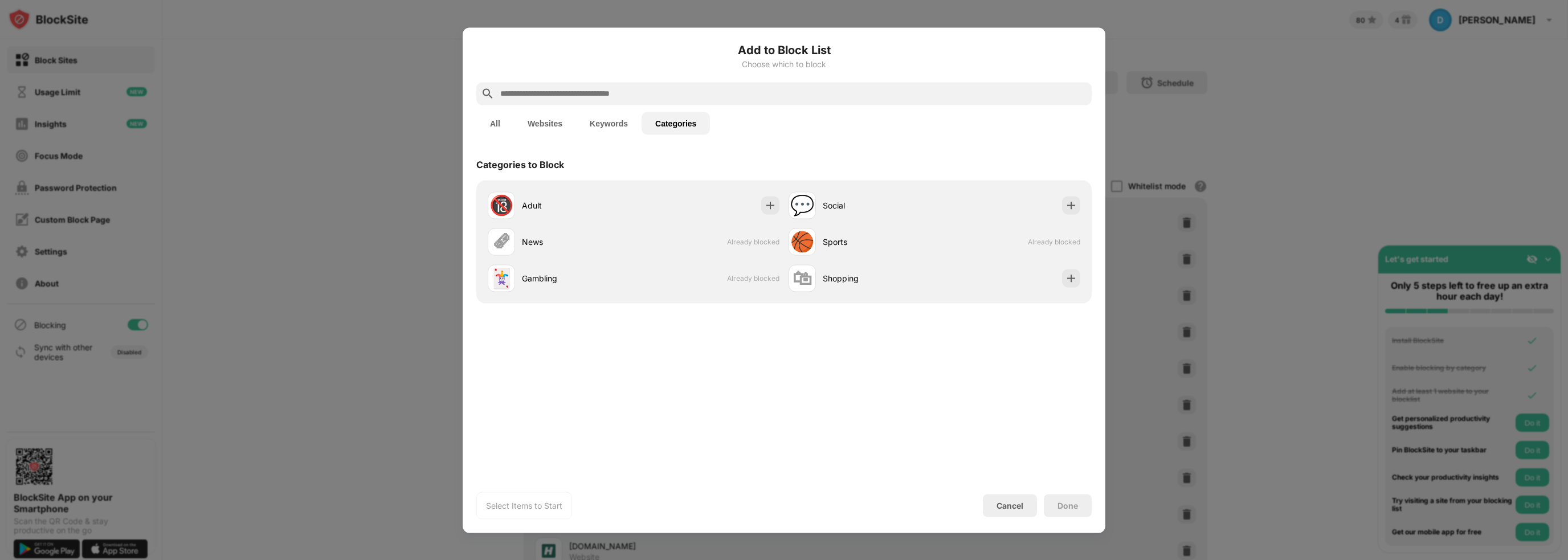
click at [606, 126] on button "Keywords" at bounding box center [609, 122] width 66 height 23
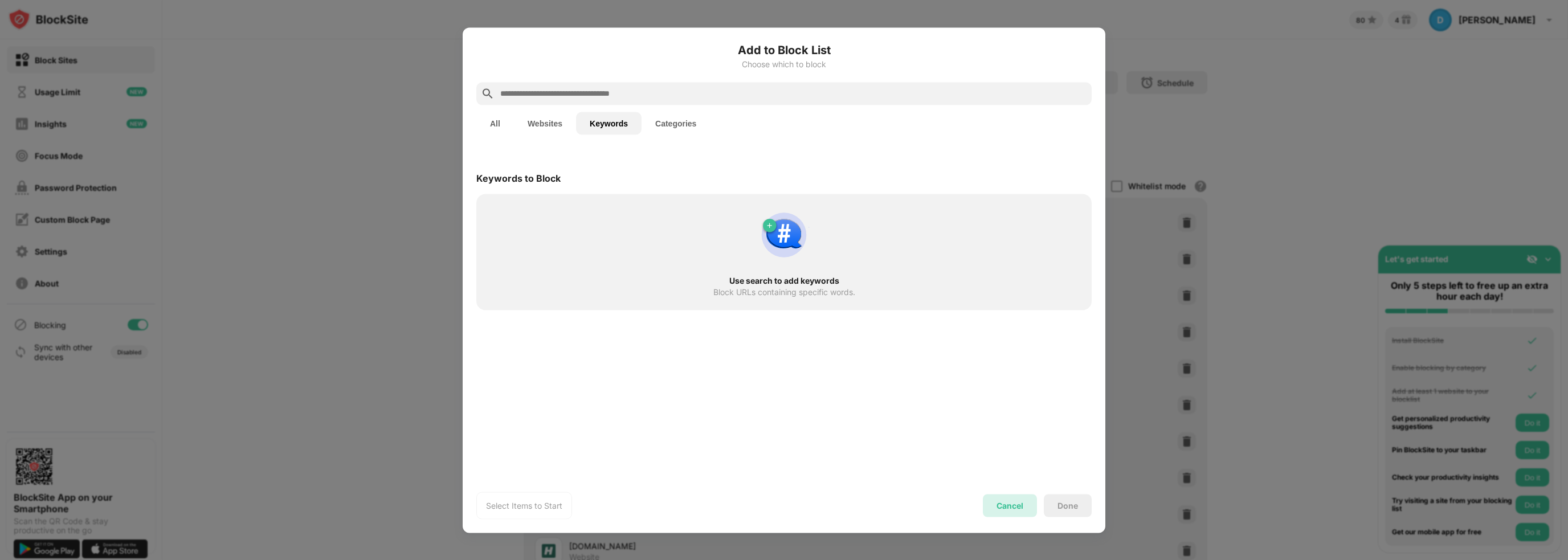
drag, startPoint x: 1010, startPoint y: 503, endPoint x: 1003, endPoint y: 480, distance: 24.0
click at [1010, 501] on div "Cancel" at bounding box center [1009, 505] width 27 height 9
